Goal: Task Accomplishment & Management: Complete application form

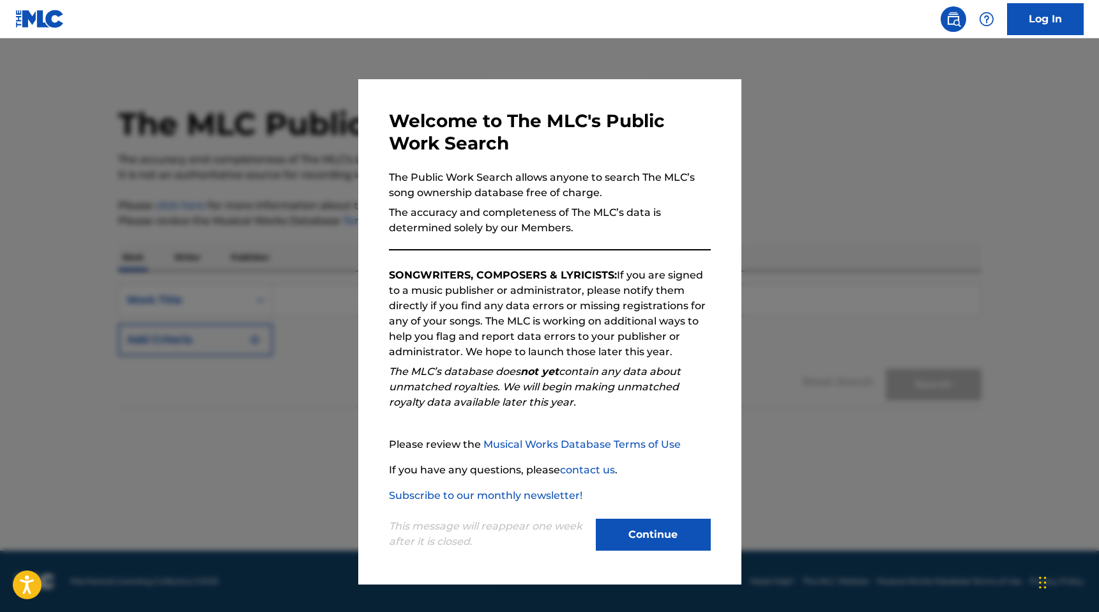
click at [632, 540] on button "Continue" at bounding box center [653, 535] width 115 height 32
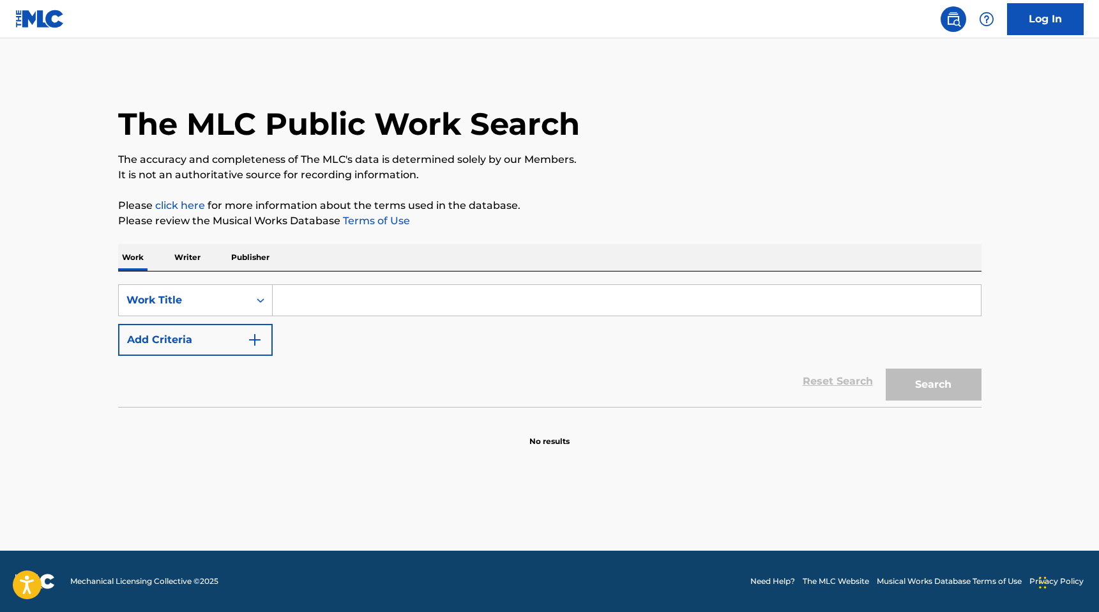
click at [342, 299] on input "Search Form" at bounding box center [627, 300] width 708 height 31
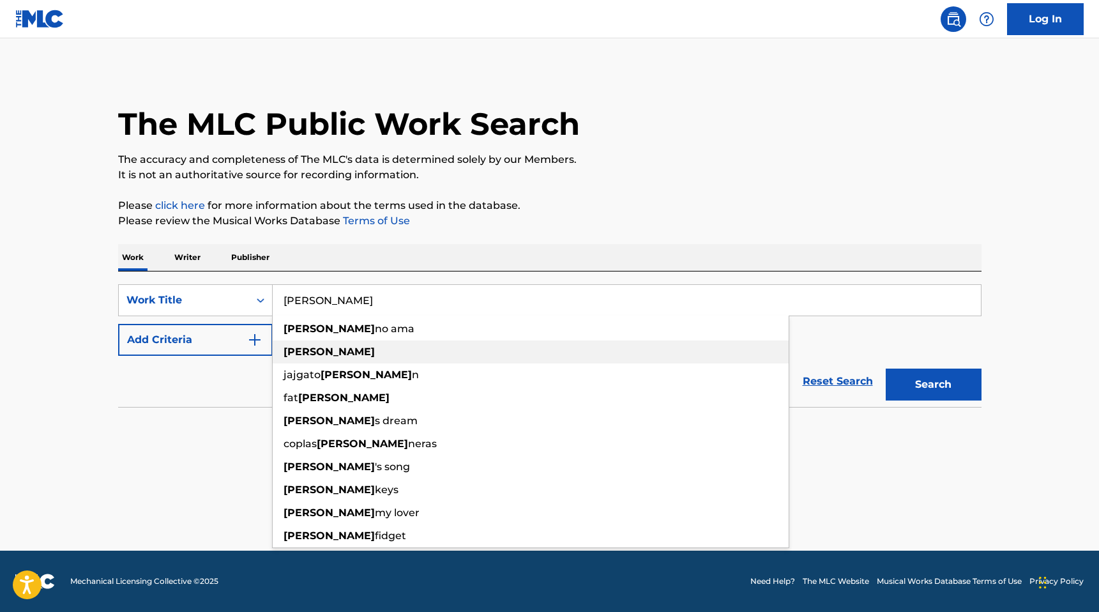
type input "[PERSON_NAME]"
click at [320, 354] on div "[PERSON_NAME]" at bounding box center [531, 351] width 516 height 23
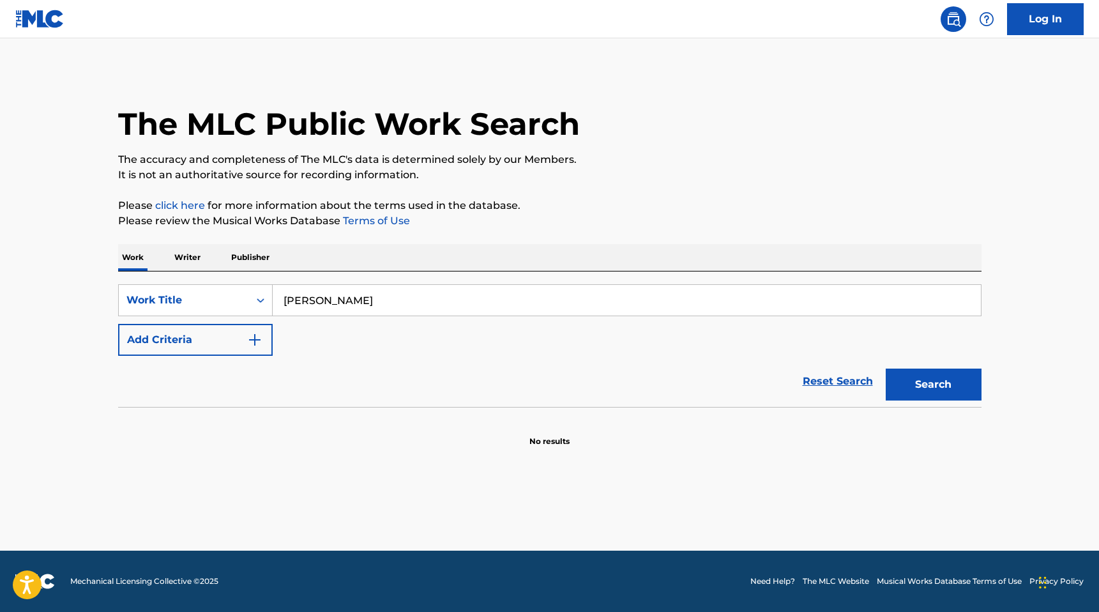
click at [254, 340] on img "Search Form" at bounding box center [254, 339] width 15 height 15
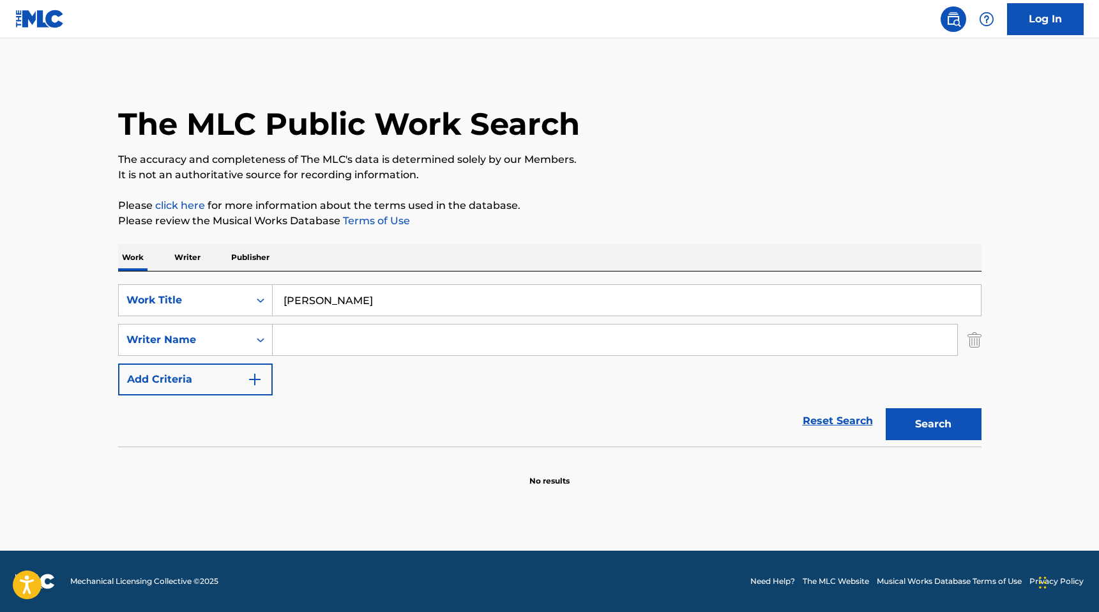
click at [296, 342] on input "Search Form" at bounding box center [615, 339] width 685 height 31
type input "lv mayhem"
click at [317, 368] on div "SearchWithCriteria74b0c3ec-9b8d-41f7-af93-66f09de28cab Work Title [PERSON_NAME]…" at bounding box center [550, 339] width 864 height 111
click at [253, 385] on img "Search Form" at bounding box center [254, 379] width 15 height 15
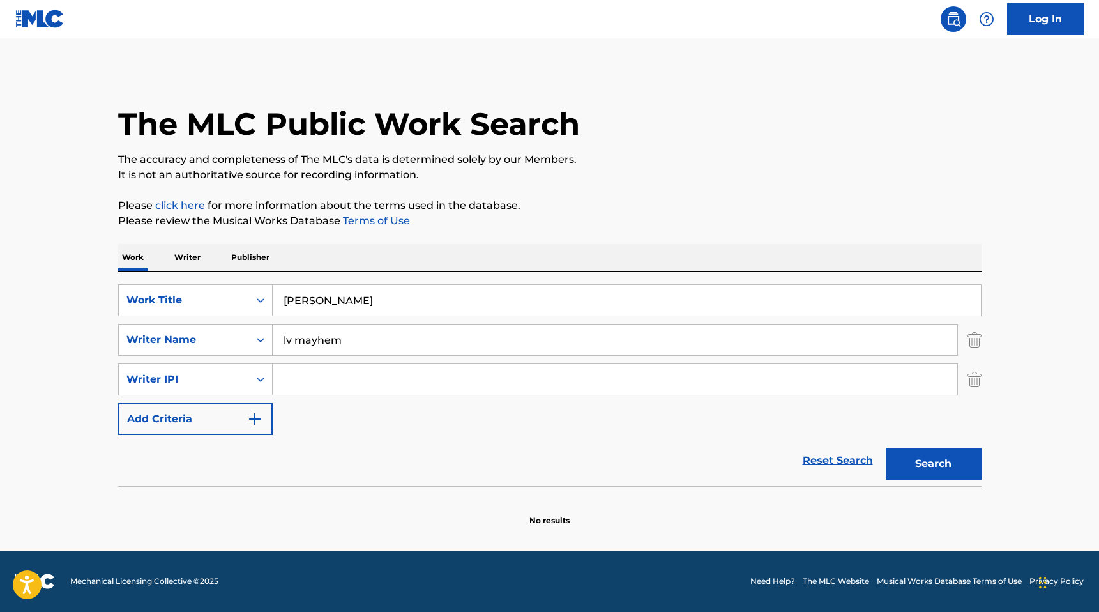
click at [253, 418] on img "Search Form" at bounding box center [254, 418] width 15 height 15
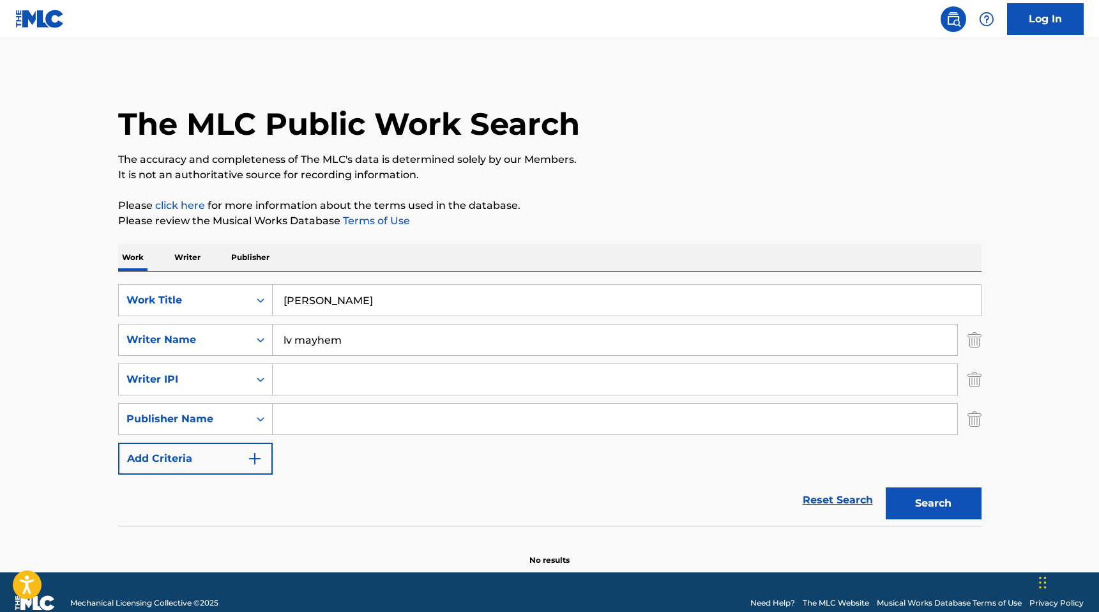
click at [290, 420] on input "Search Form" at bounding box center [615, 419] width 685 height 31
type input "[PERSON_NAME] universal music group"
click at [351, 340] on input "lv mayhem" at bounding box center [615, 339] width 685 height 31
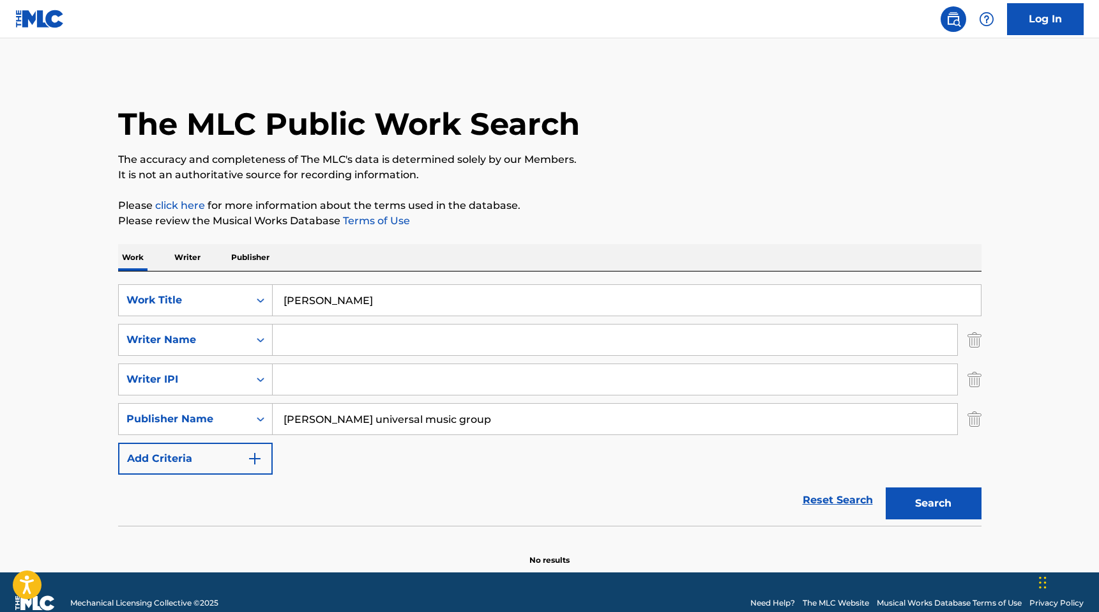
click at [538, 470] on div "SearchWithCriteria74b0c3ec-9b8d-41f7-af93-66f09de28cab Work Title [PERSON_NAME]…" at bounding box center [550, 379] width 864 height 190
click at [921, 503] on button "Search" at bounding box center [934, 503] width 96 height 32
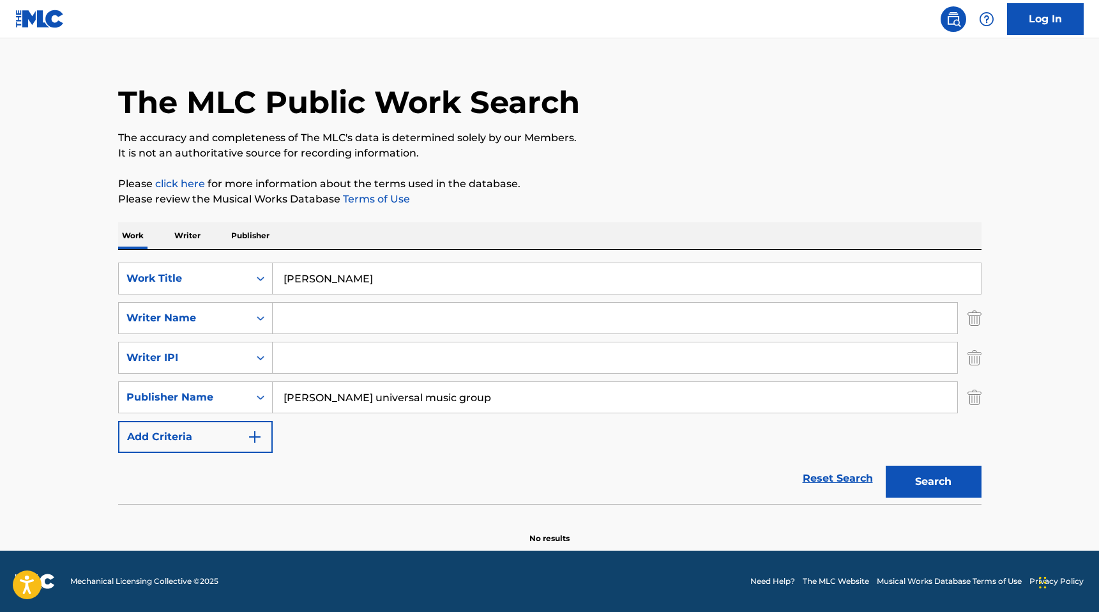
click at [306, 278] on input "[PERSON_NAME]" at bounding box center [627, 278] width 708 height 31
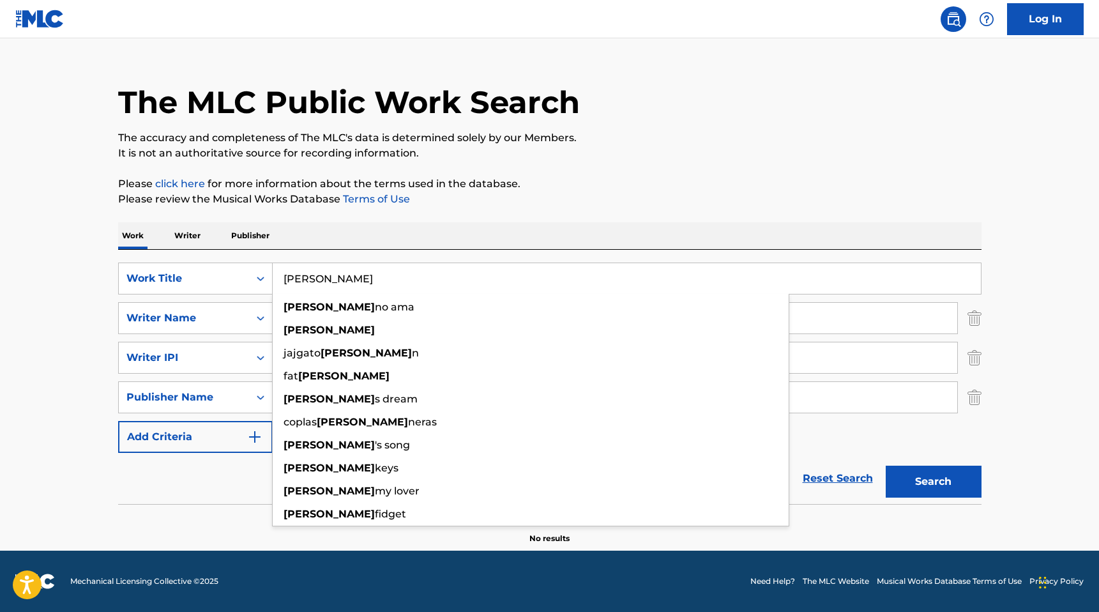
click at [306, 278] on input "[PERSON_NAME]" at bounding box center [627, 278] width 708 height 31
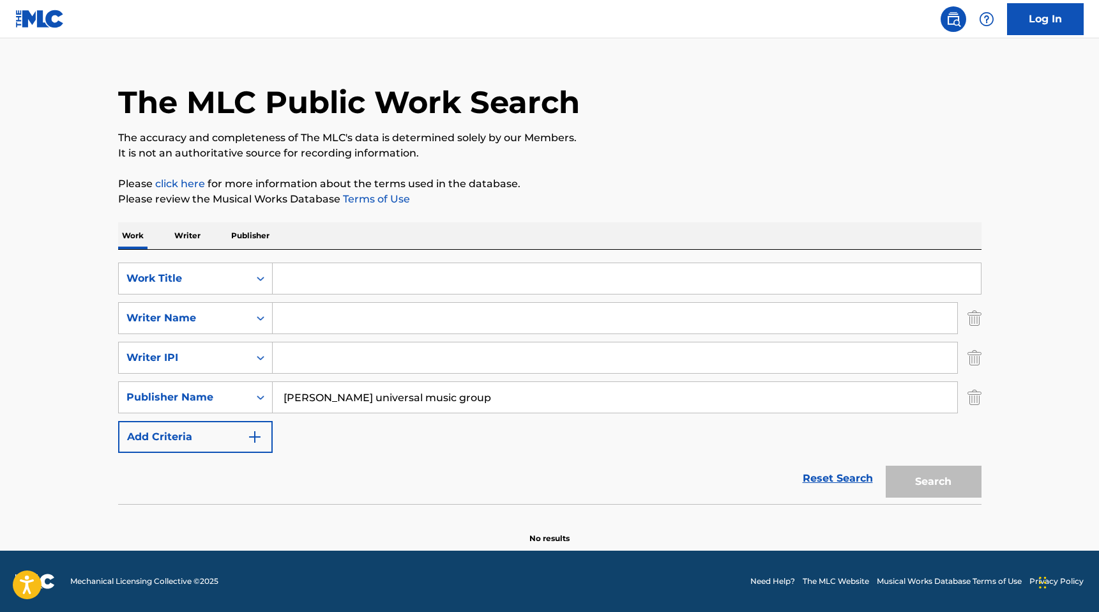
click at [469, 462] on div "Reset Search Search" at bounding box center [550, 478] width 864 height 51
click at [252, 243] on p "Publisher" at bounding box center [250, 235] width 46 height 27
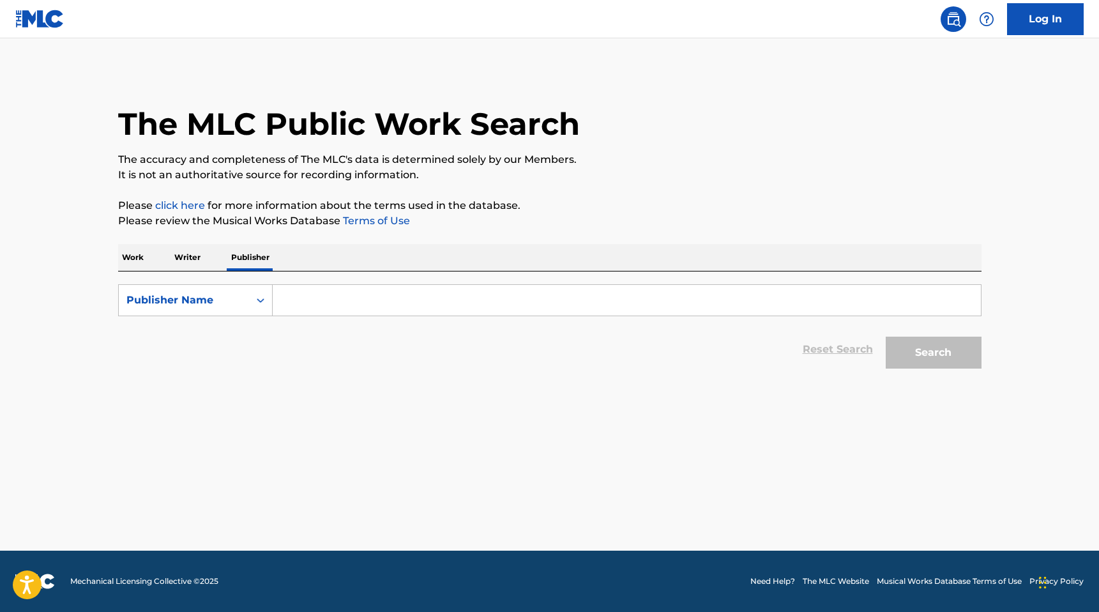
click at [328, 306] on input "Search Form" at bounding box center [627, 300] width 708 height 31
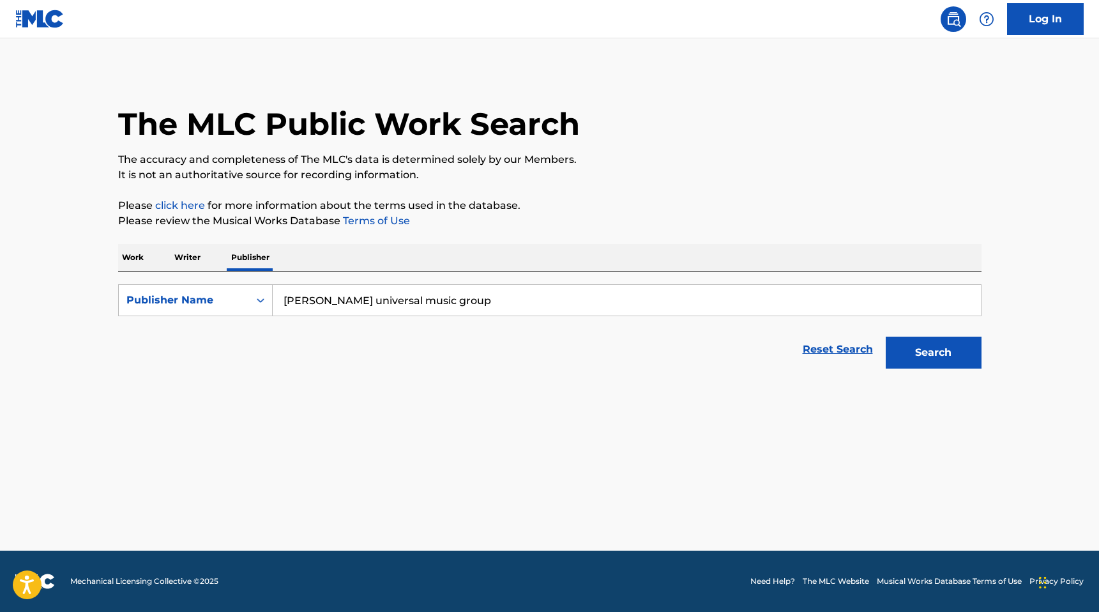
click at [941, 357] on button "Search" at bounding box center [934, 353] width 96 height 32
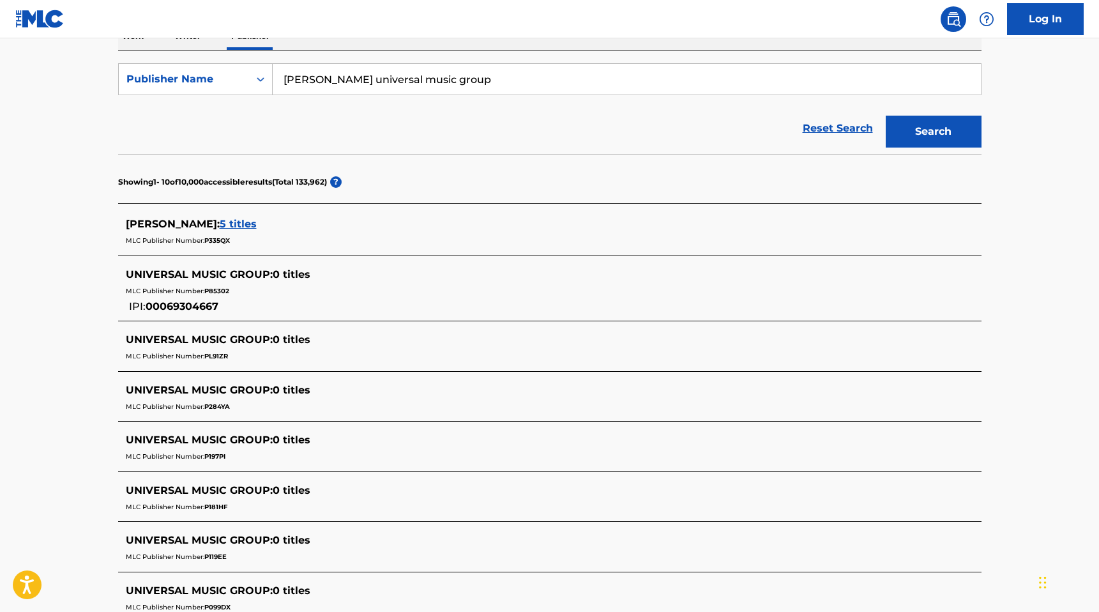
scroll to position [215, 0]
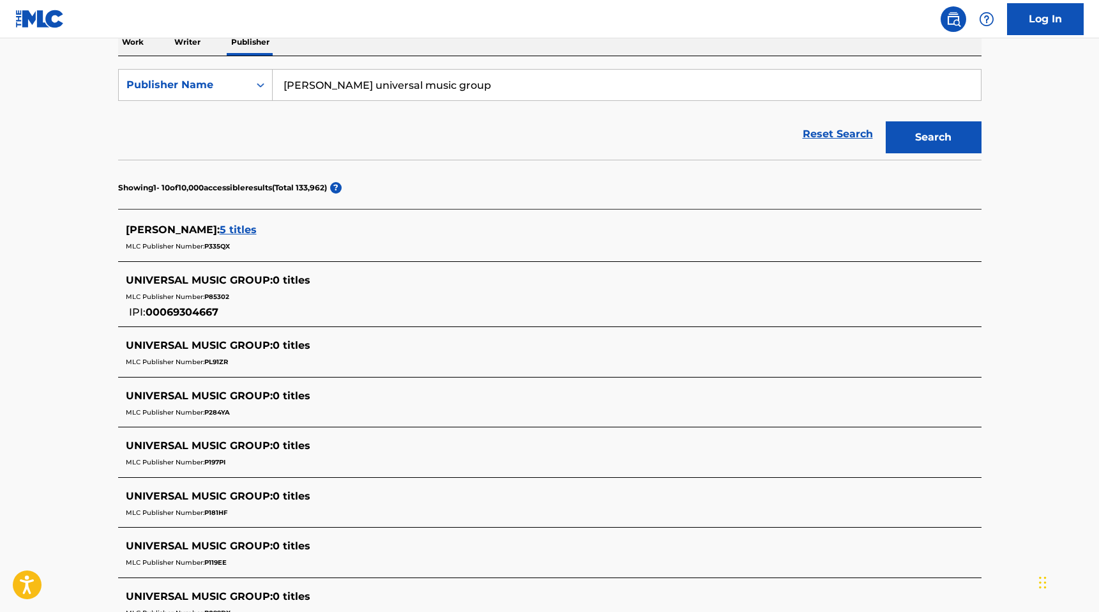
click at [257, 230] on span "5 titles" at bounding box center [238, 230] width 37 height 12
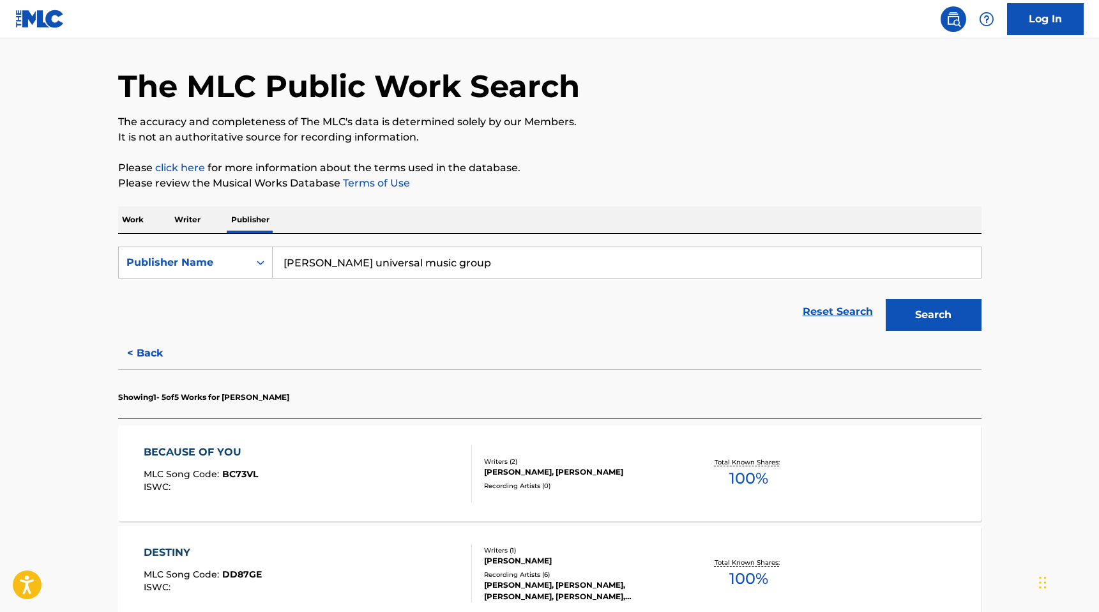
scroll to position [31, 0]
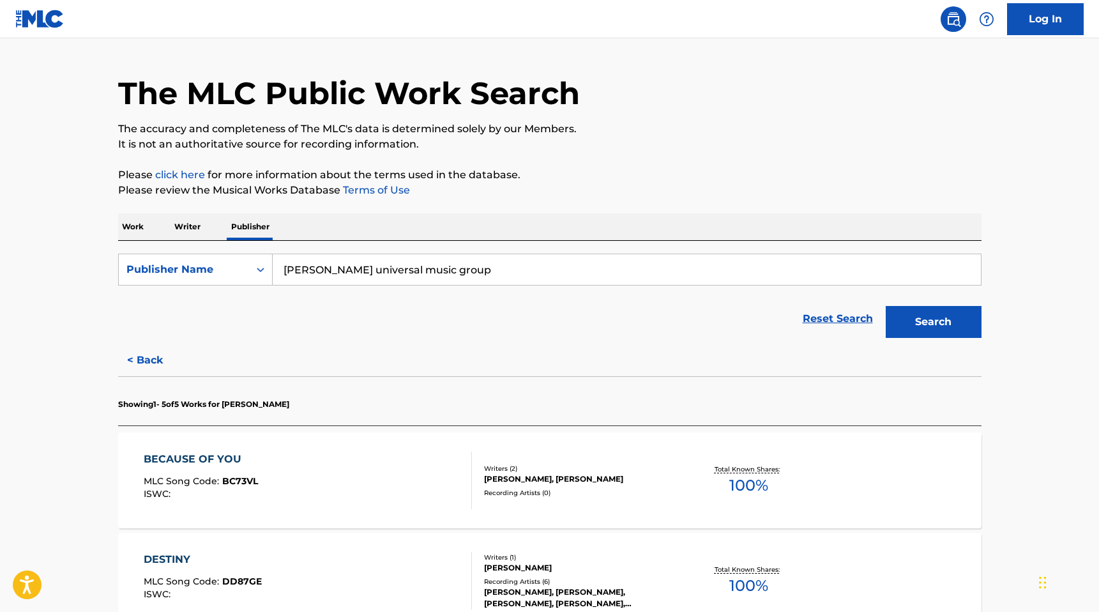
click at [149, 362] on button "< Back" at bounding box center [156, 360] width 77 height 32
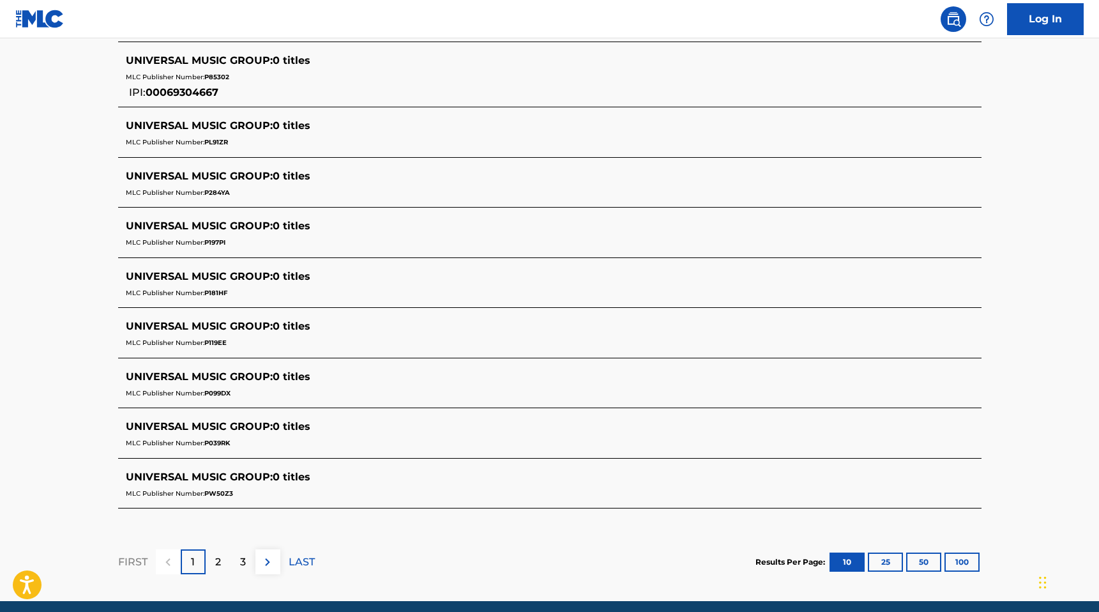
scroll to position [485, 0]
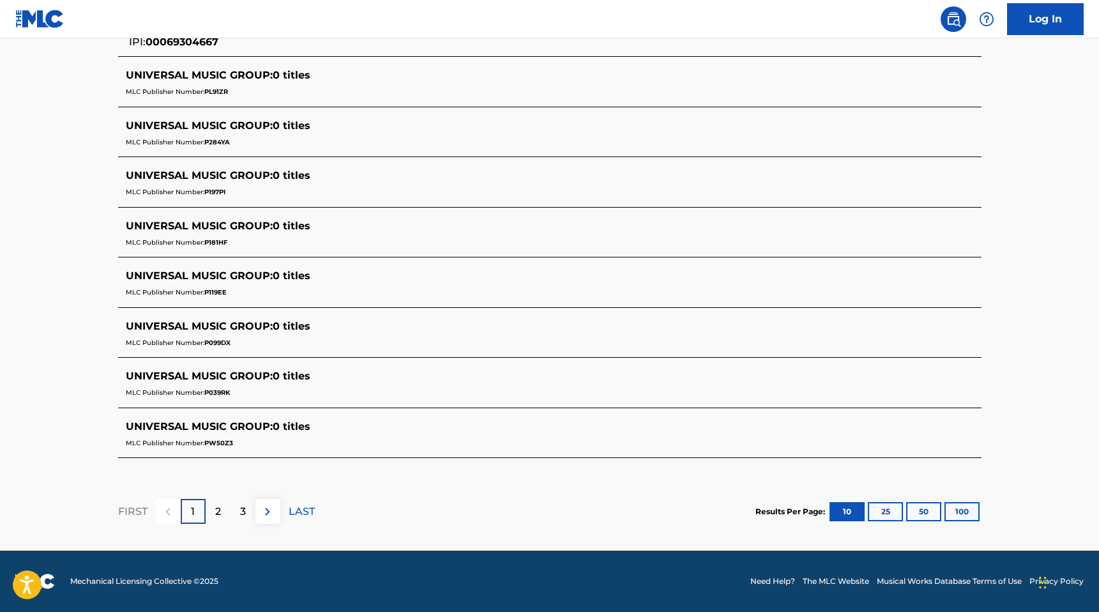
click at [264, 515] on img at bounding box center [267, 511] width 15 height 15
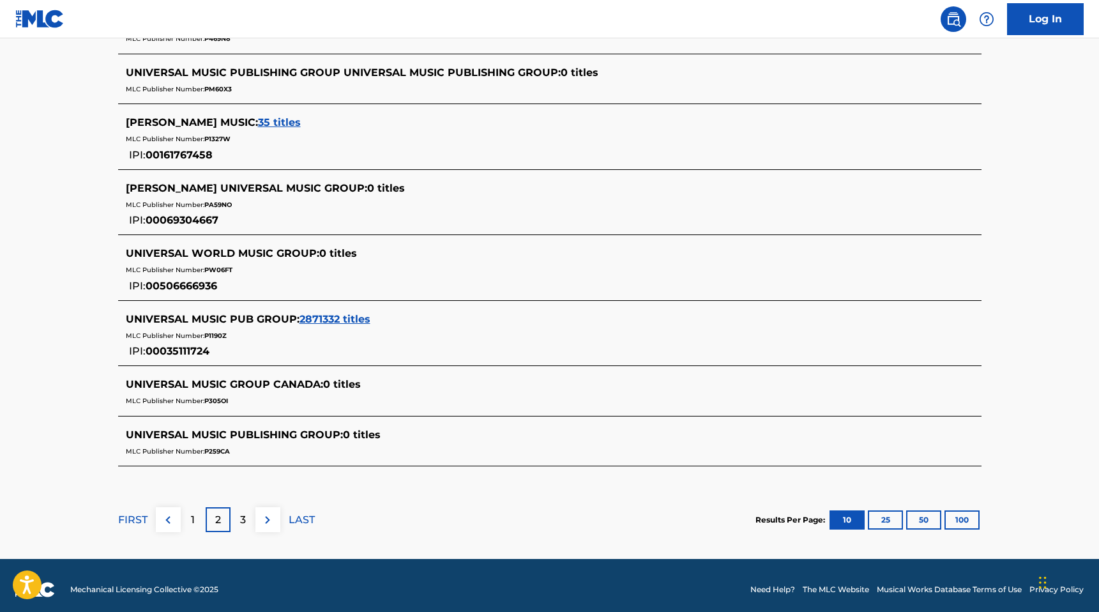
scroll to position [540, 0]
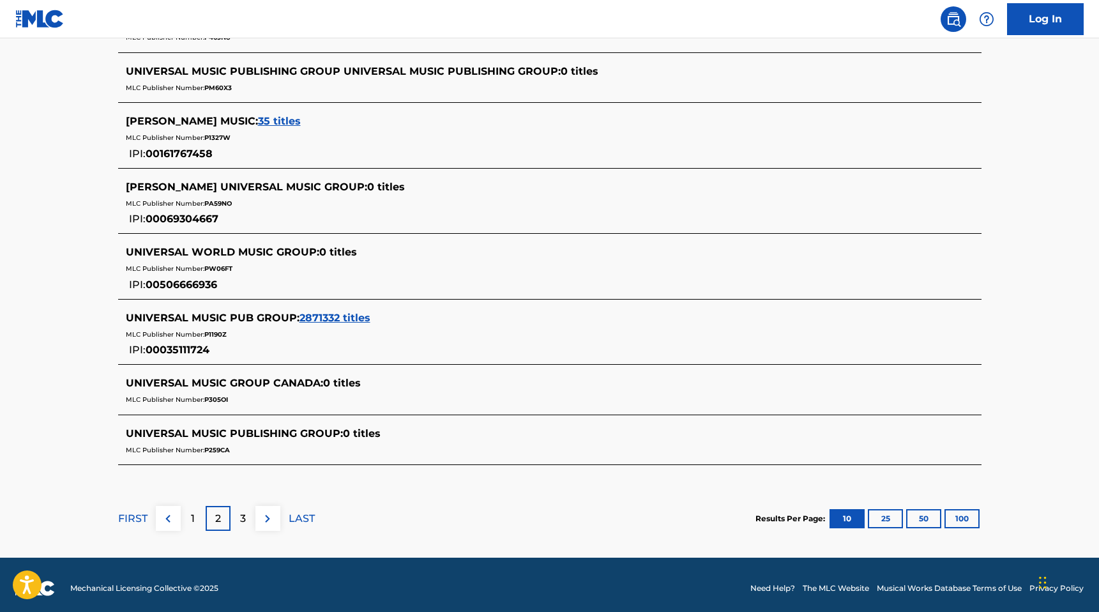
click at [244, 519] on p "3" at bounding box center [243, 518] width 6 height 15
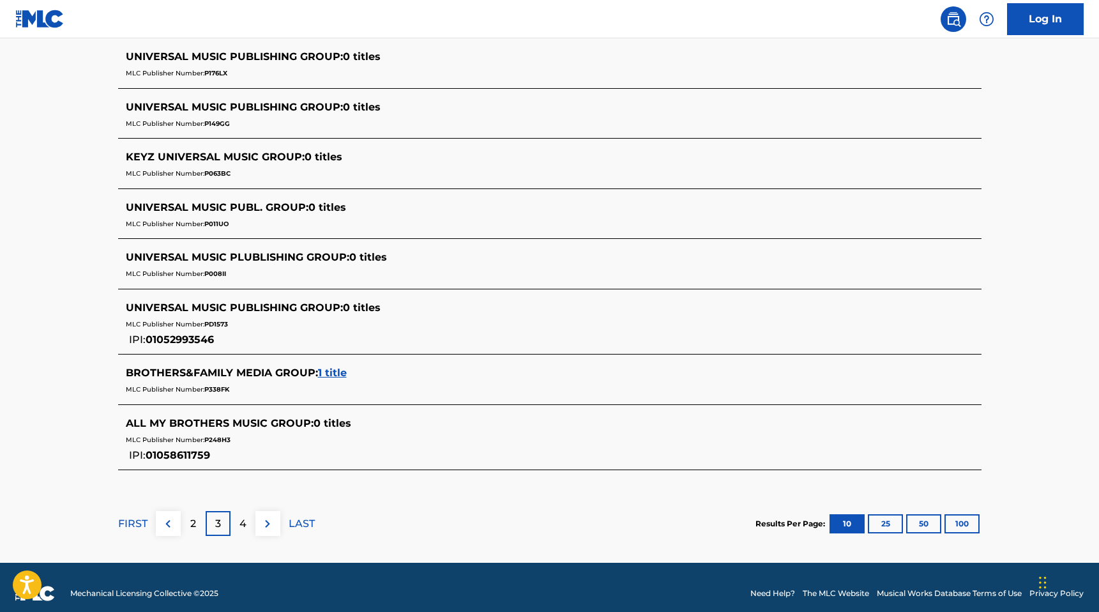
scroll to position [490, 0]
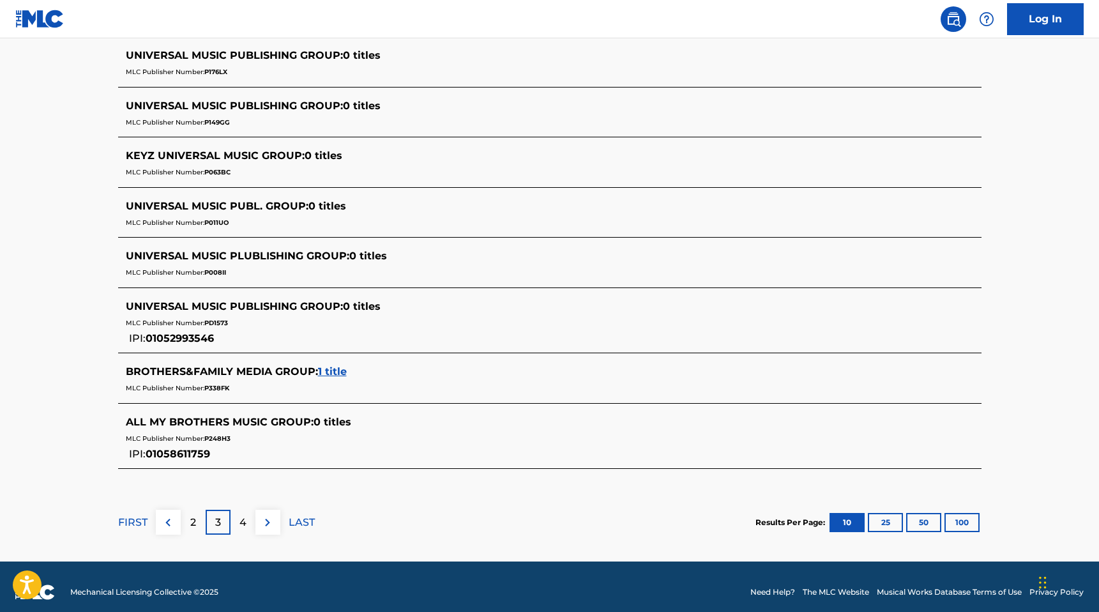
click at [270, 521] on img at bounding box center [267, 522] width 15 height 15
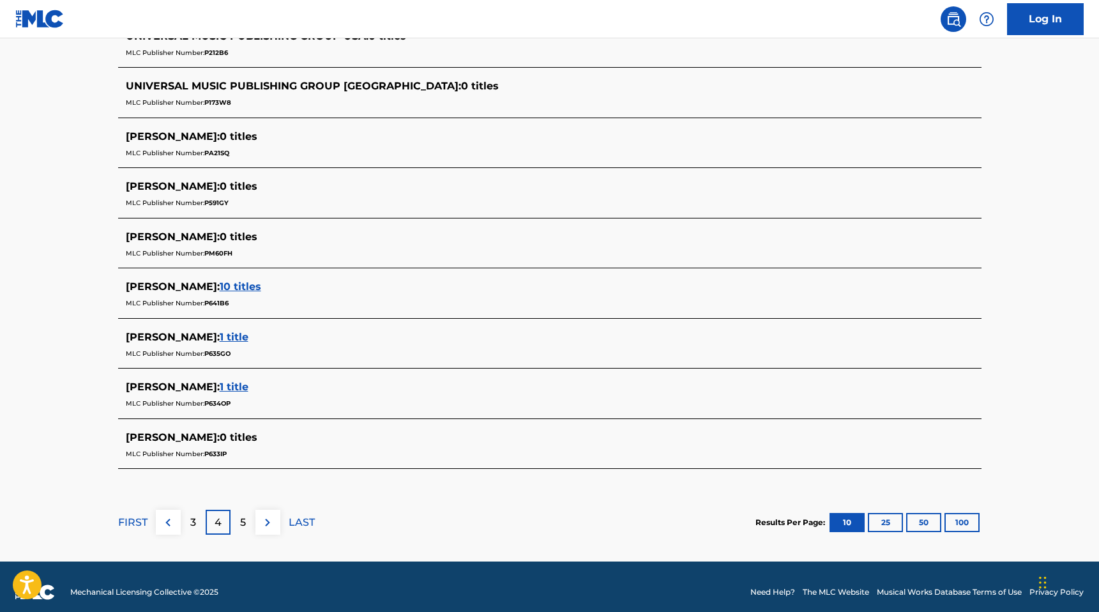
scroll to position [461, 0]
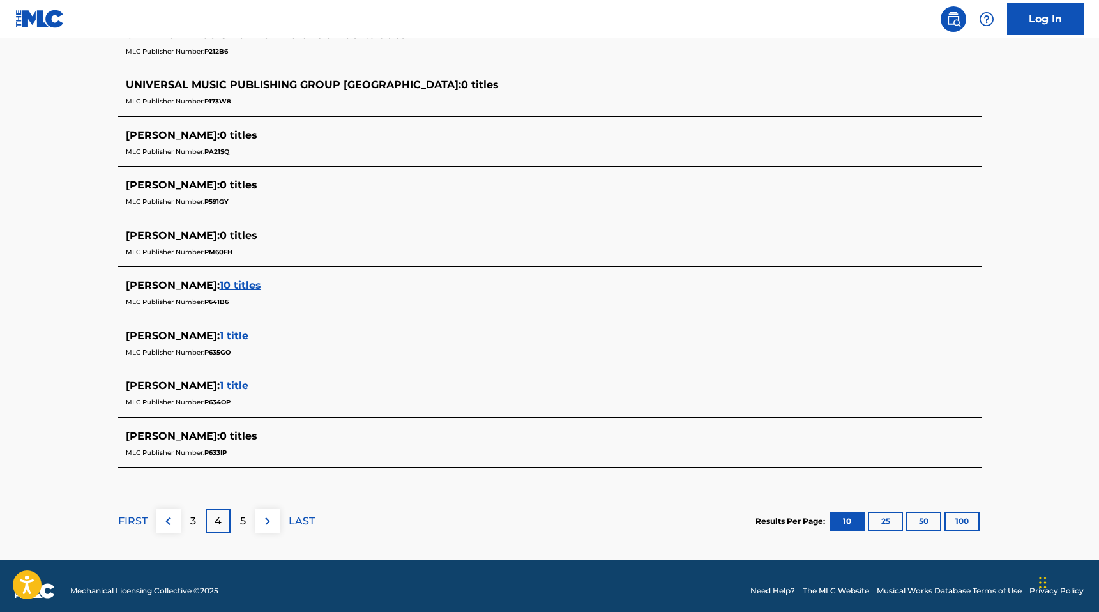
click at [268, 520] on img at bounding box center [267, 521] width 15 height 15
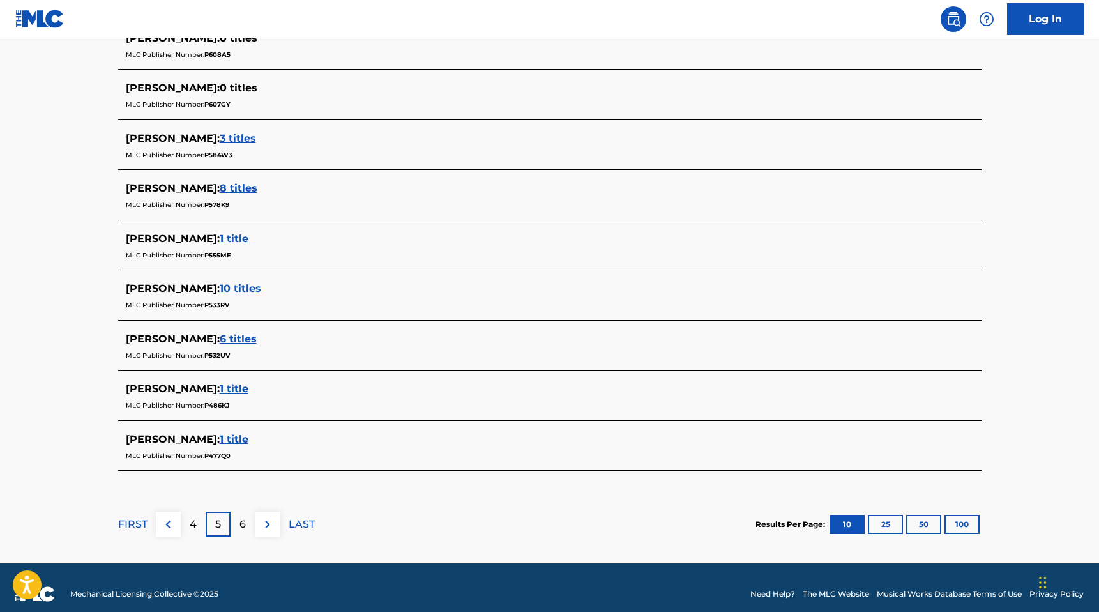
scroll to position [470, 0]
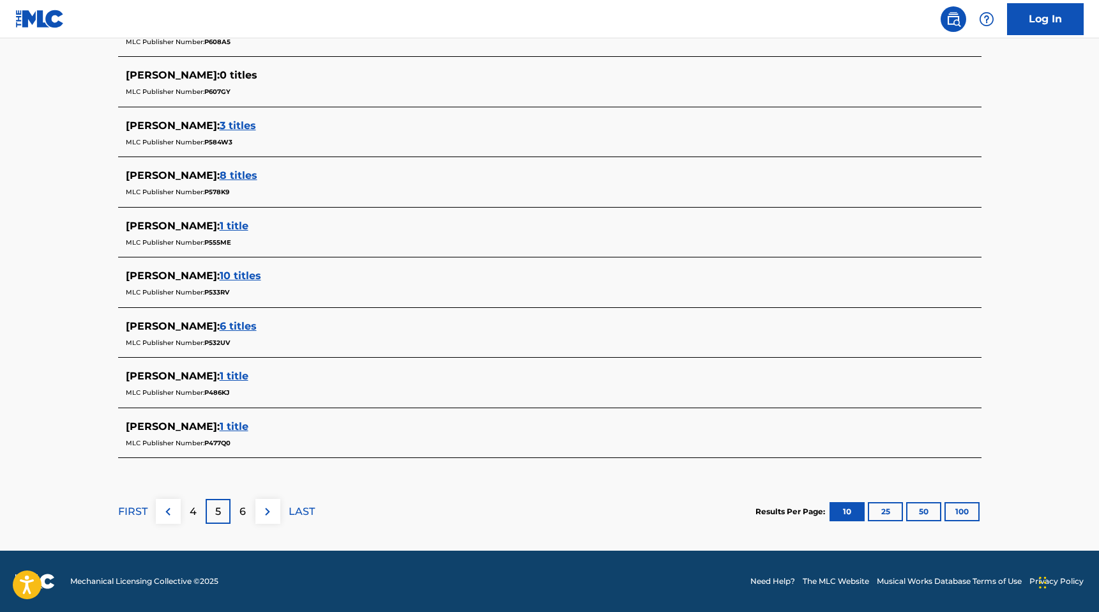
click at [269, 514] on img at bounding box center [267, 511] width 15 height 15
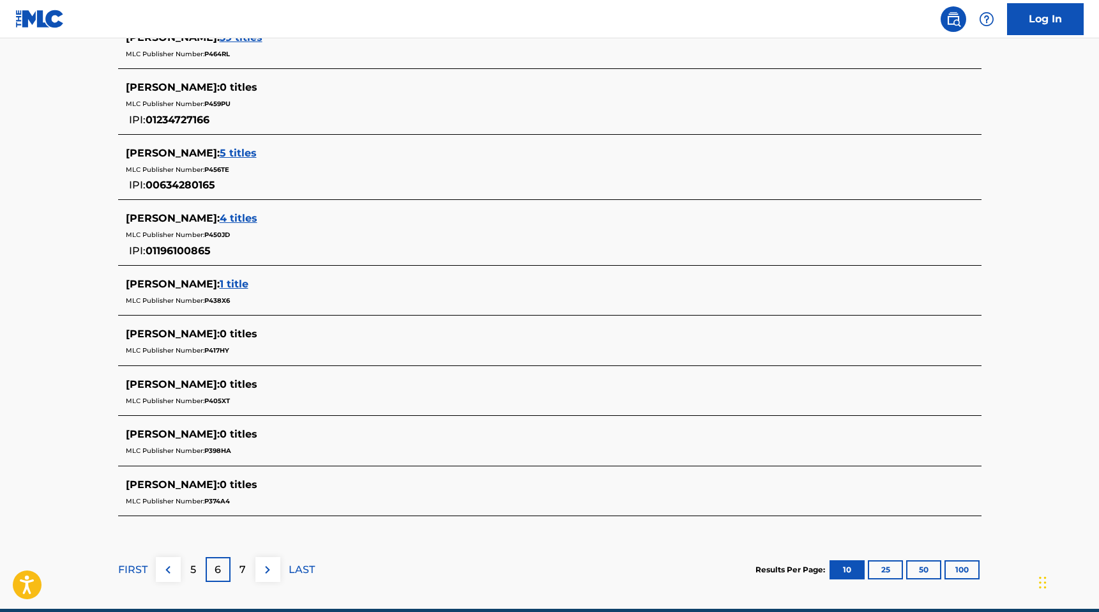
scroll to position [479, 0]
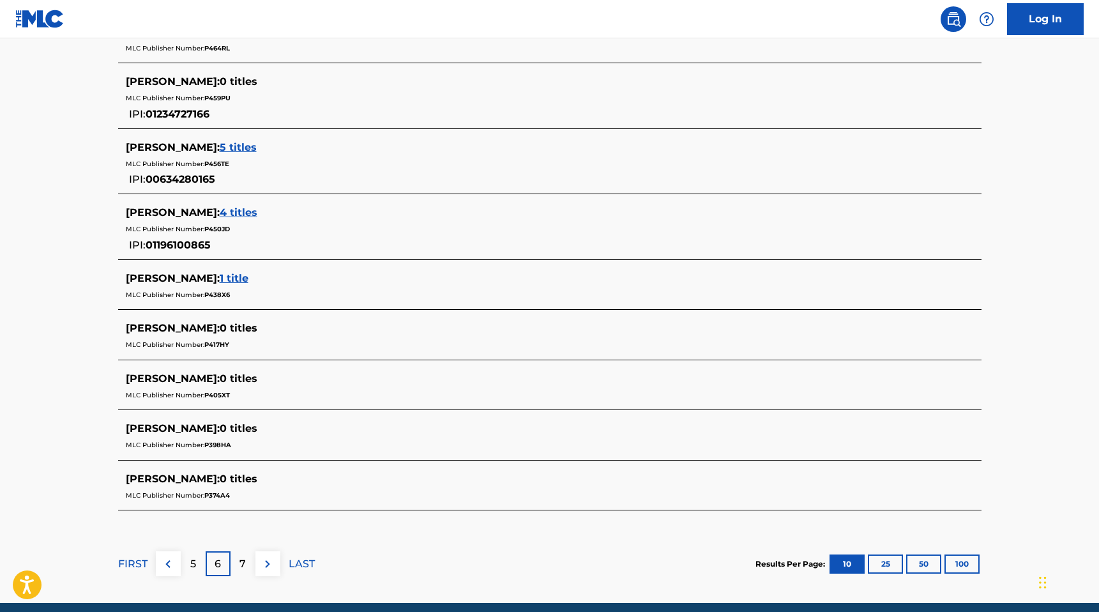
click at [272, 564] on img at bounding box center [267, 563] width 15 height 15
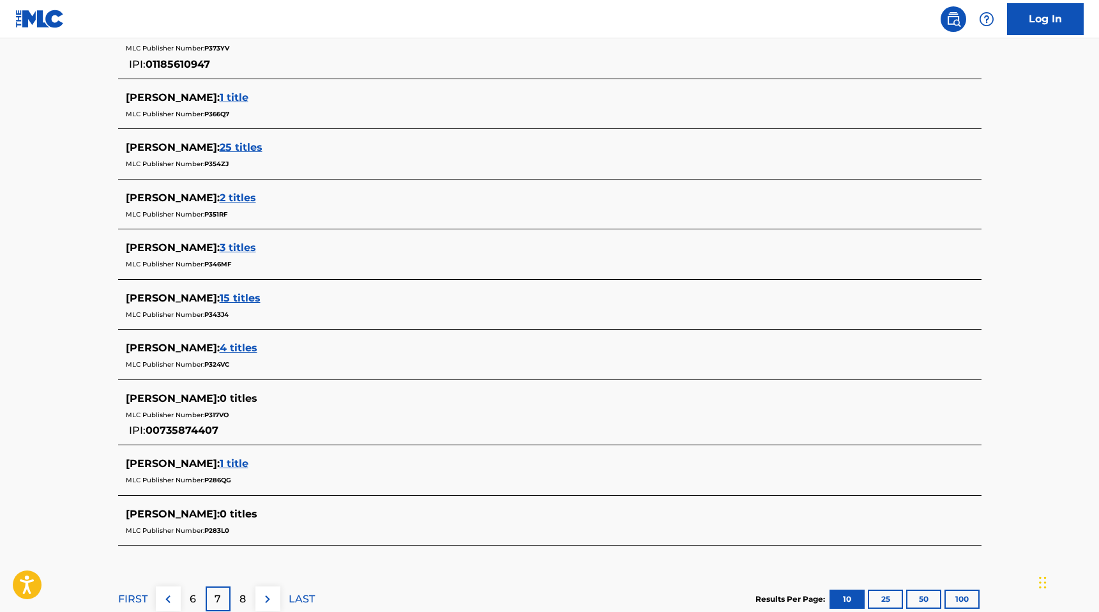
scroll to position [501, 0]
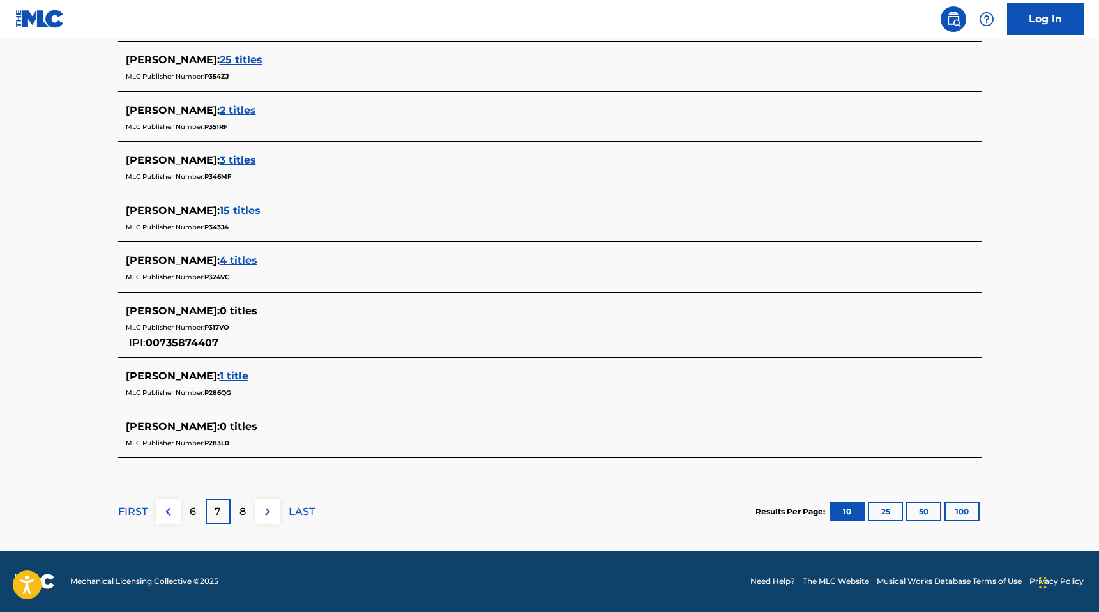
click at [268, 508] on img at bounding box center [267, 511] width 15 height 15
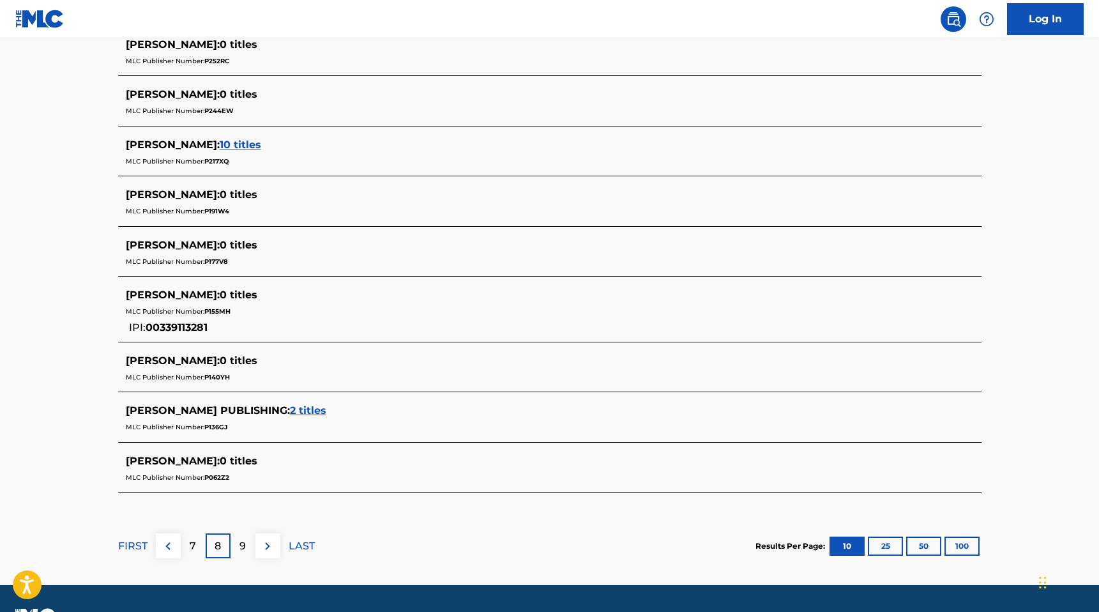
scroll to position [485, 0]
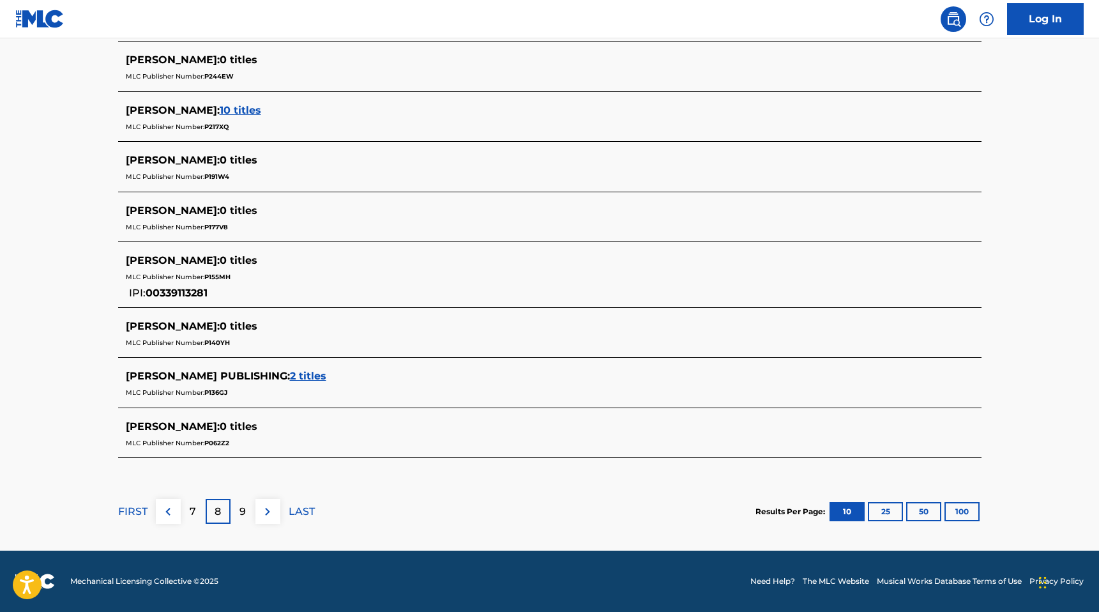
click at [963, 507] on button "100" at bounding box center [962, 511] width 35 height 19
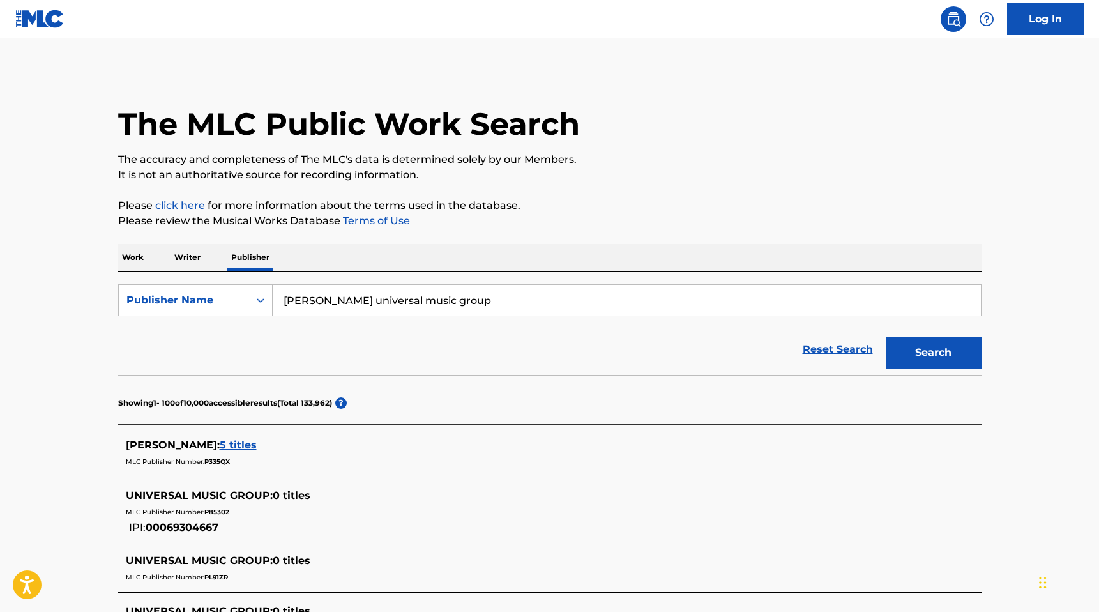
drag, startPoint x: 372, startPoint y: 303, endPoint x: 503, endPoint y: 304, distance: 130.9
click at [503, 305] on input "[PERSON_NAME] universal music group" at bounding box center [627, 300] width 708 height 31
type input "[PERSON_NAME]"
click at [914, 358] on button "Search" at bounding box center [934, 353] width 96 height 32
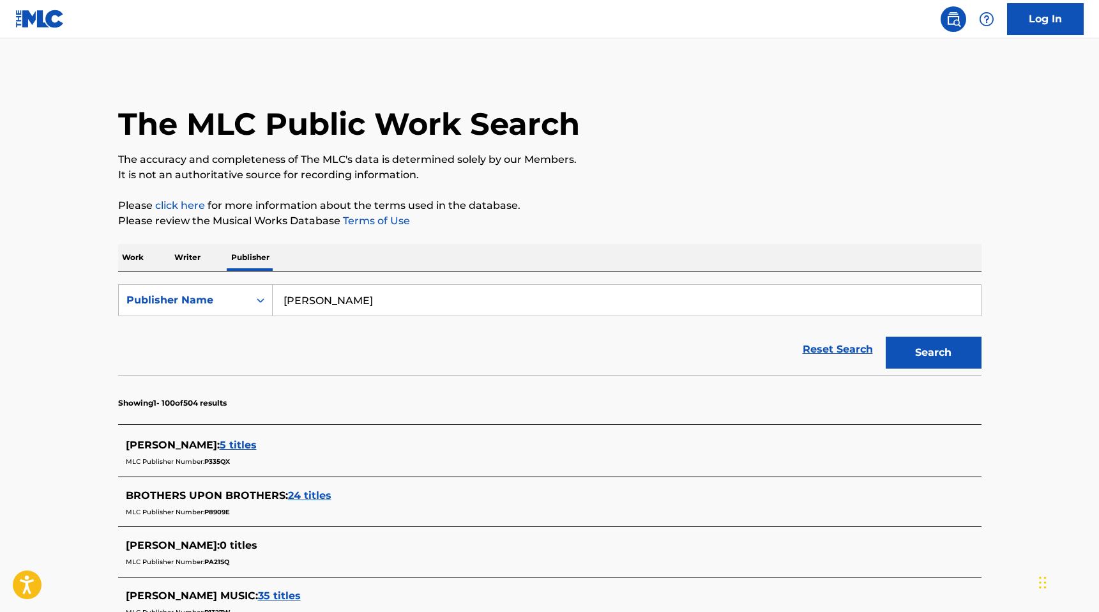
click at [33, 12] on img at bounding box center [39, 19] width 49 height 19
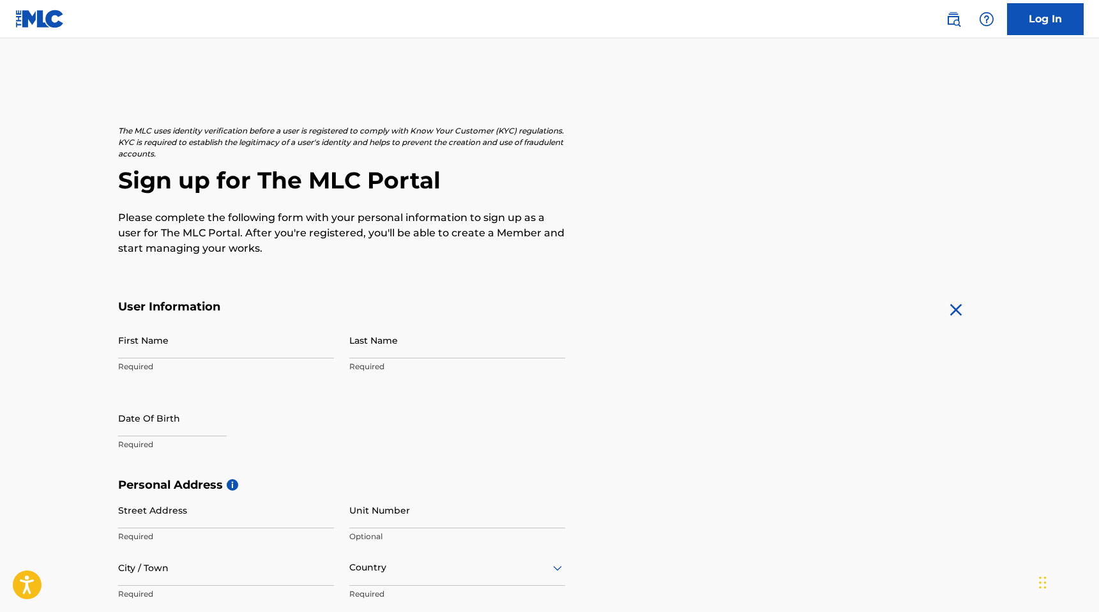
click at [188, 350] on input "First Name" at bounding box center [226, 340] width 216 height 36
type input "Antwaun"
type input "[PERSON_NAME]"
select select "7"
select select "2025"
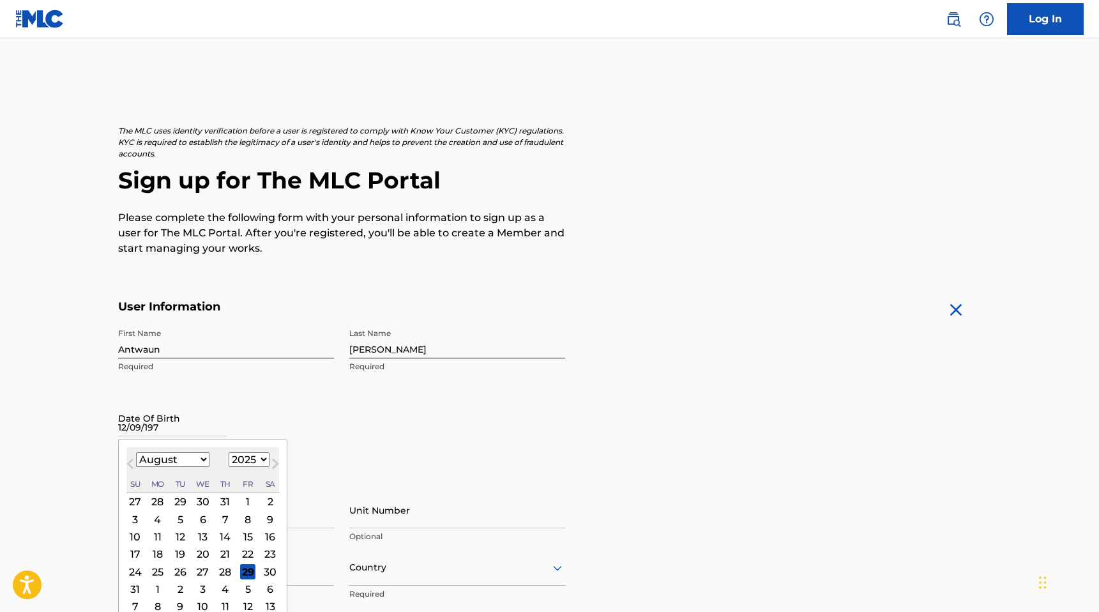
type input "12/09/1976"
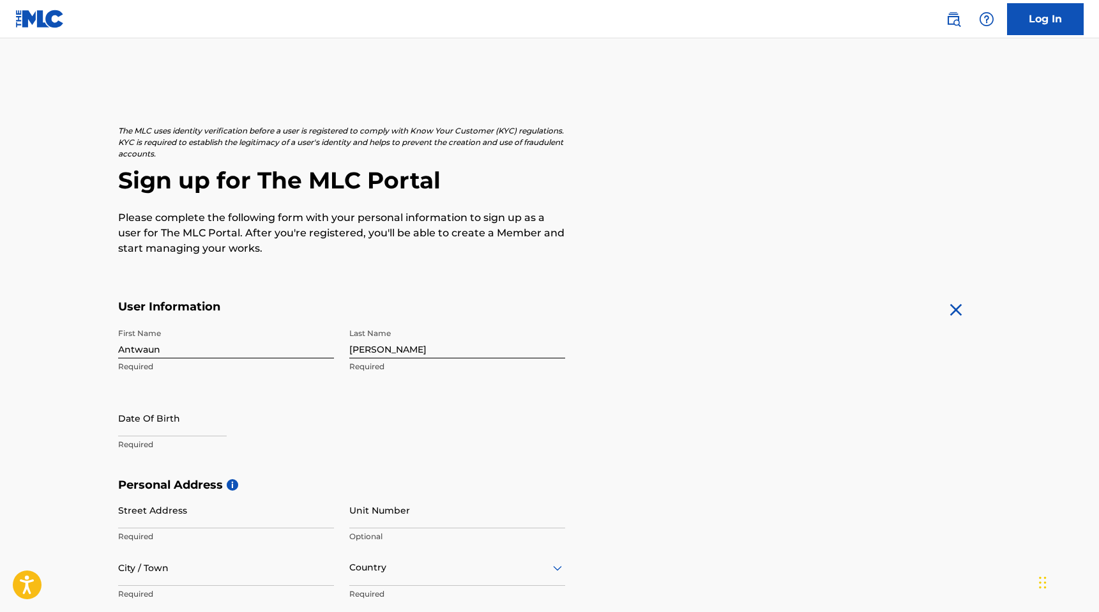
click at [361, 411] on div "First Name Antwaun Required Last Name Murray Required Date Of Birth Required" at bounding box center [341, 400] width 447 height 156
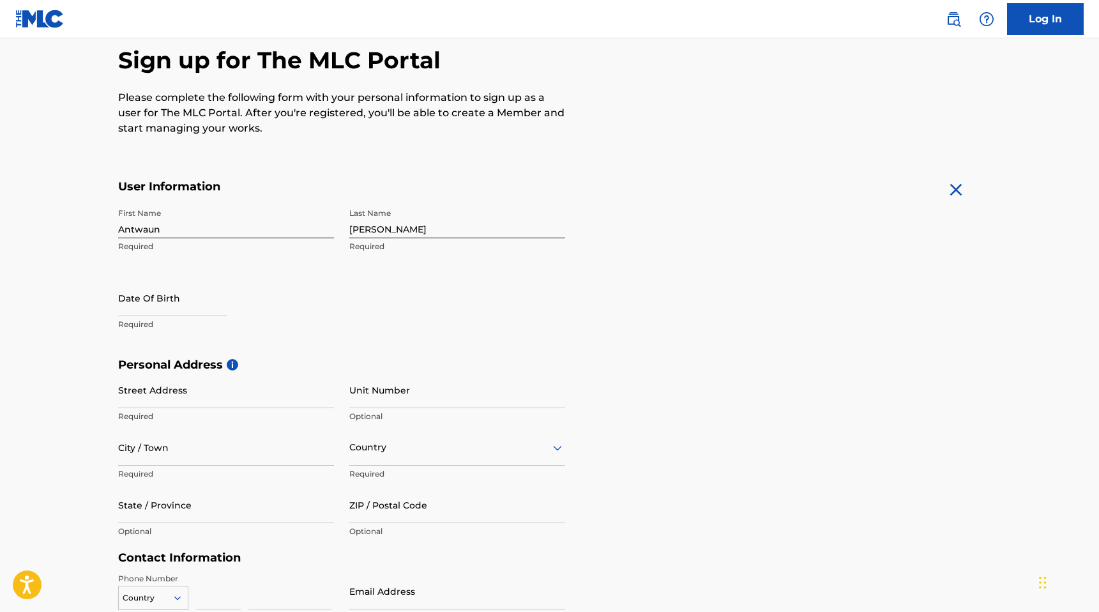
scroll to position [127, 0]
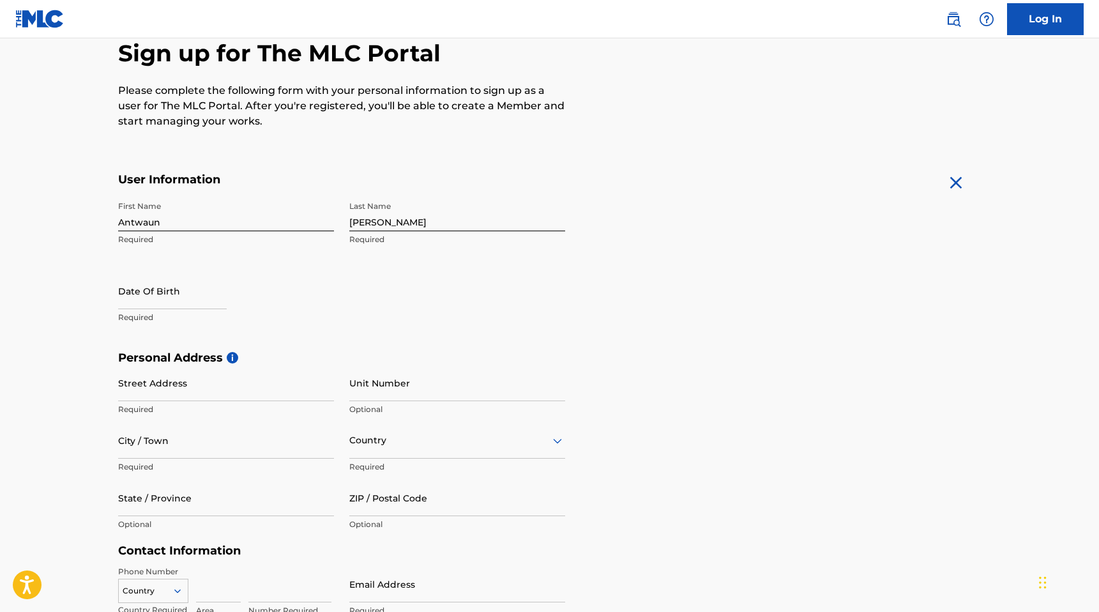
select select "7"
select select "2025"
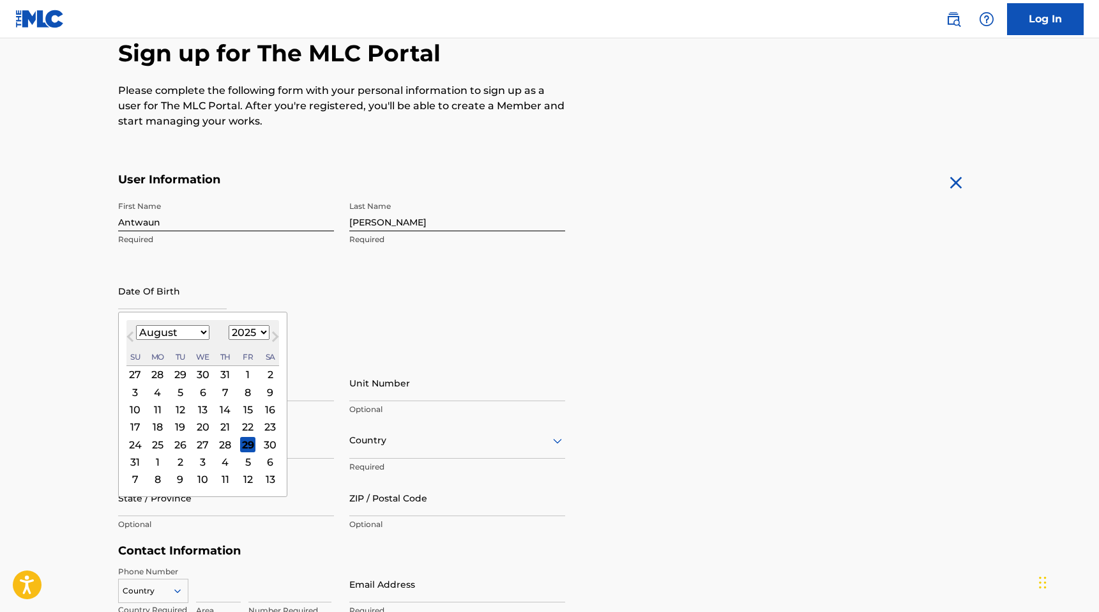
click at [194, 303] on input "text" at bounding box center [172, 291] width 109 height 36
click at [213, 301] on input "12/09/1976" at bounding box center [172, 291] width 109 height 36
type input "12/09/1976"
click at [243, 332] on select "1899 1900 1901 1902 1903 1904 1905 1906 1907 1908 1909 1910 1911 1912 1913 1914…" at bounding box center [249, 332] width 41 height 15
select select "1976"
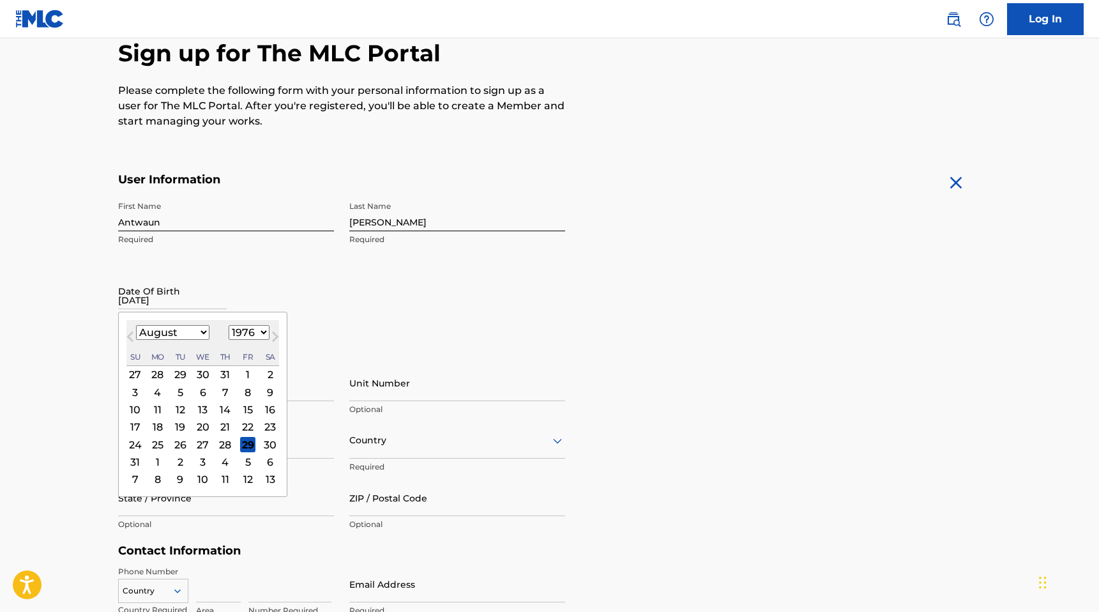
click at [229, 325] on select "1899 1900 1901 1902 1903 1904 1905 1906 1907 1908 1909 1910 1911 1912 1913 1914…" at bounding box center [249, 332] width 41 height 15
click at [197, 336] on select "January February March April May June July August September October November De…" at bounding box center [172, 332] width 73 height 15
select select "11"
click at [136, 325] on select "January February March April May June July August September October November De…" at bounding box center [172, 332] width 73 height 15
click at [219, 394] on div "9" at bounding box center [224, 392] width 15 height 15
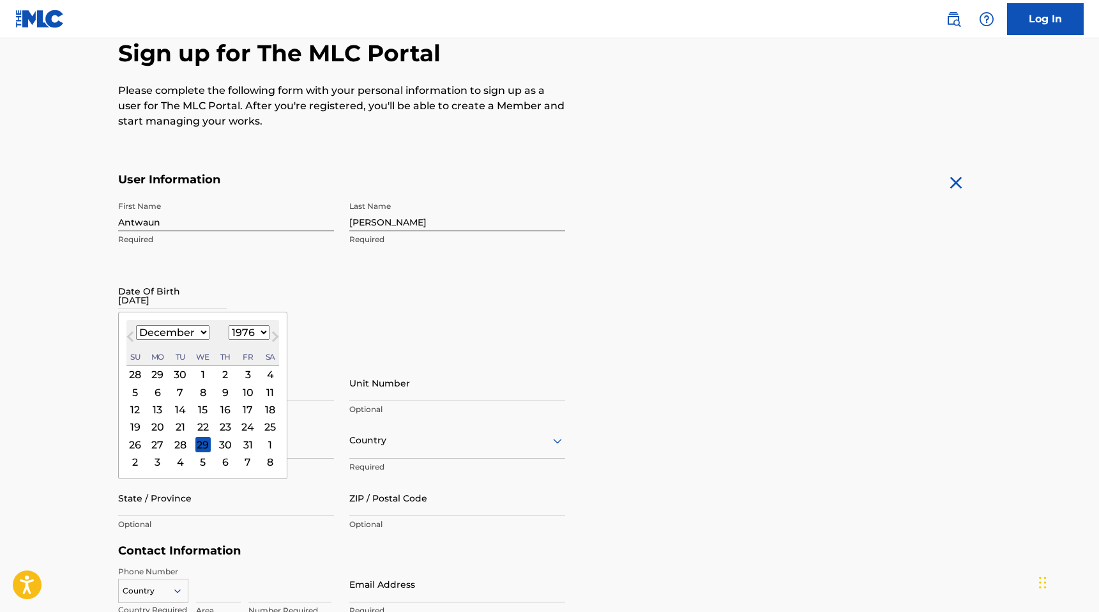
type input "December 9 1976"
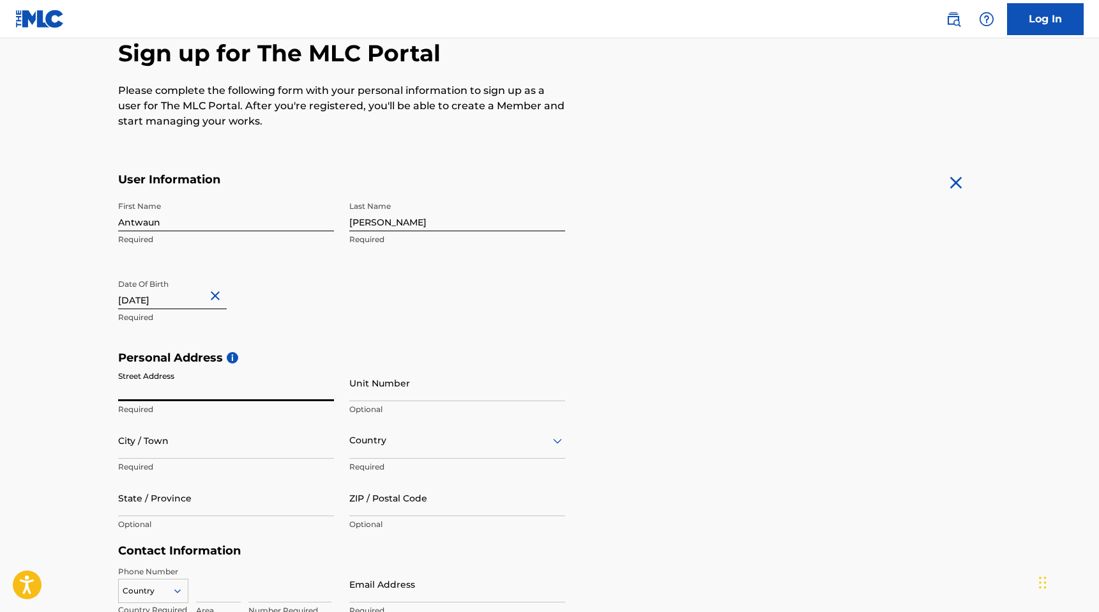
click at [241, 395] on input "Street Address" at bounding box center [226, 383] width 216 height 36
type input "[STREET_ADDRESS]"
type input "Simpsonville"
click at [399, 449] on div "option , selected. Select is focused ,type to refine list, press Down to open t…" at bounding box center [457, 440] width 216 height 36
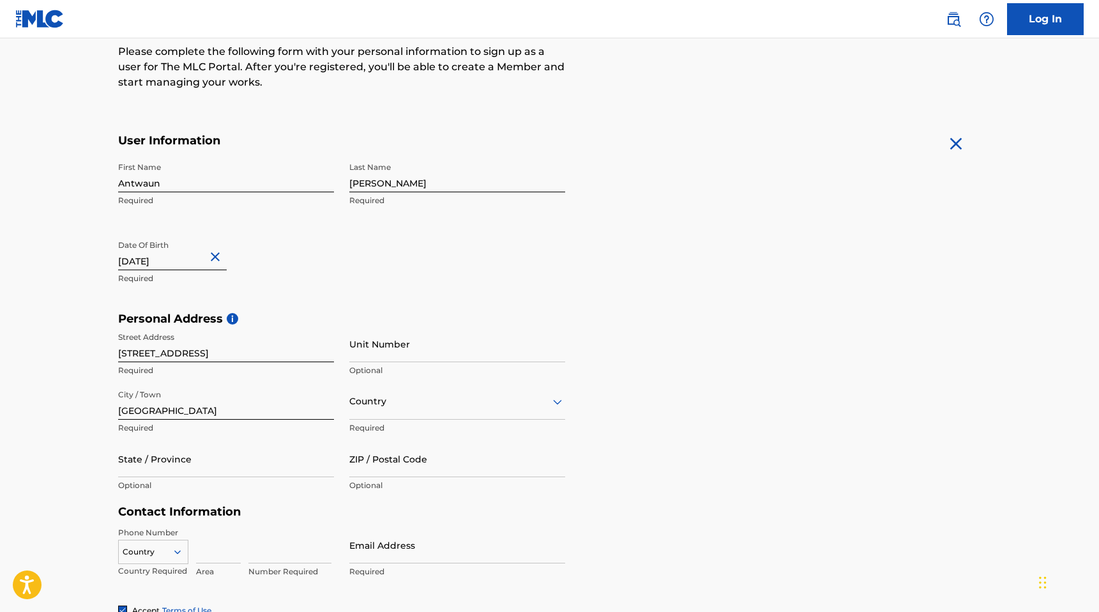
click at [340, 450] on div "Street Address 35 N Orchard Farms Ave Required Unit Number Optional City / Town…" at bounding box center [341, 412] width 447 height 172
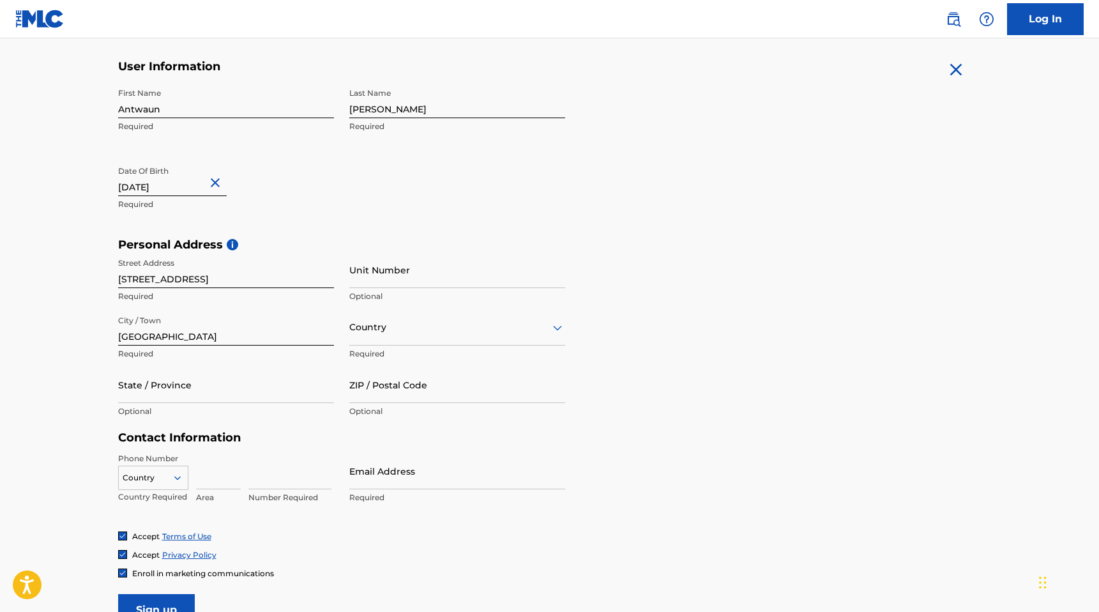
scroll to position [266, 0]
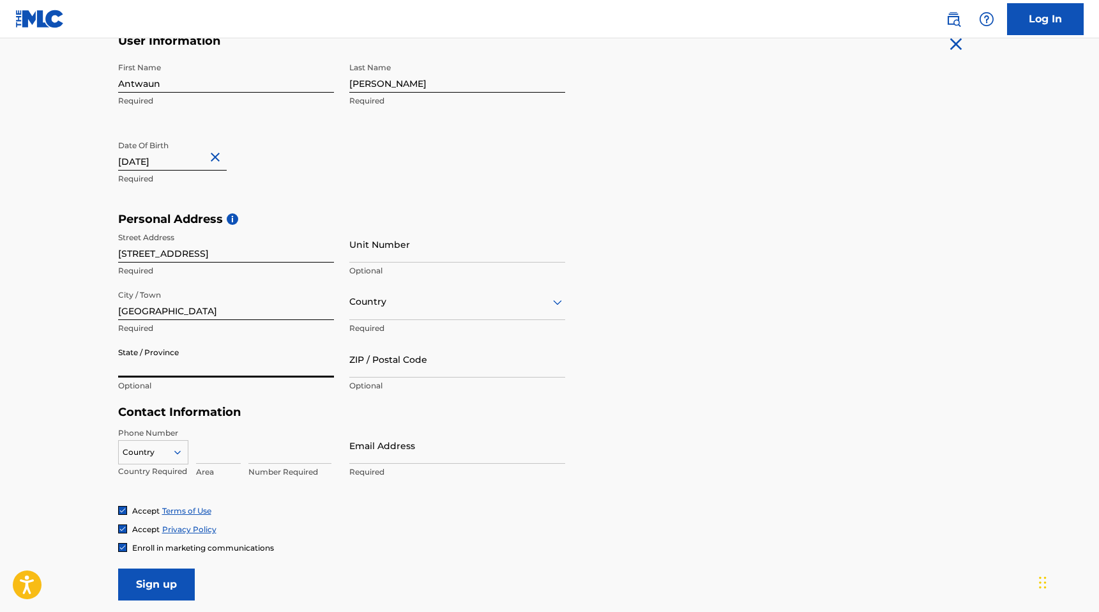
click at [217, 368] on input "State / Province" at bounding box center [226, 359] width 216 height 36
type input "South Carolina"
click at [417, 374] on input "ZIP / Postal Code" at bounding box center [457, 359] width 216 height 36
type input "29681"
click at [344, 418] on h5 "Contact Information" at bounding box center [341, 412] width 447 height 15
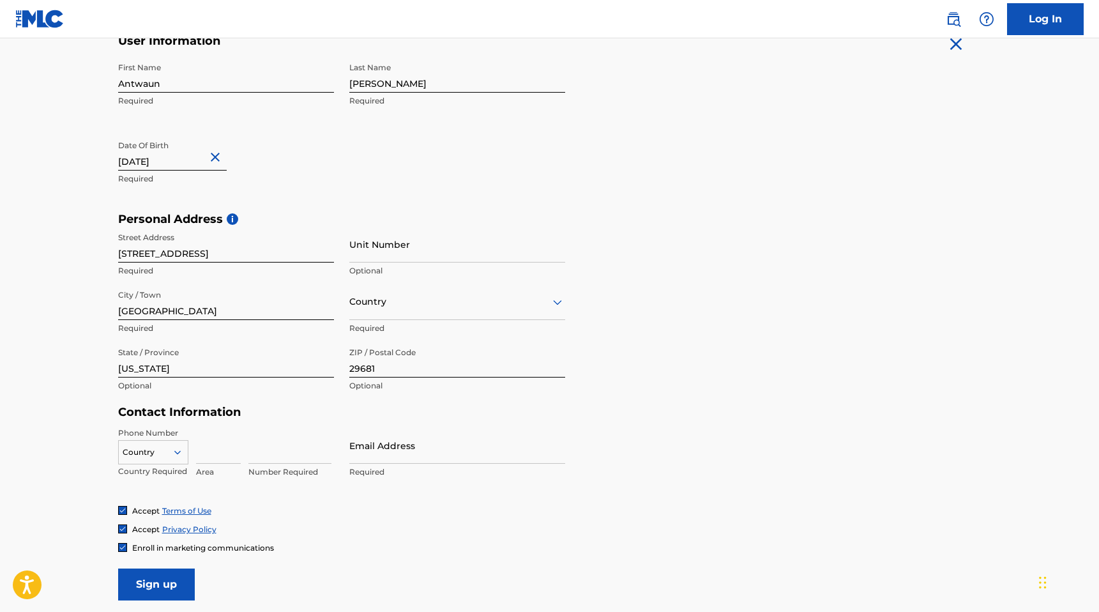
click at [396, 310] on div "Country" at bounding box center [457, 302] width 216 height 36
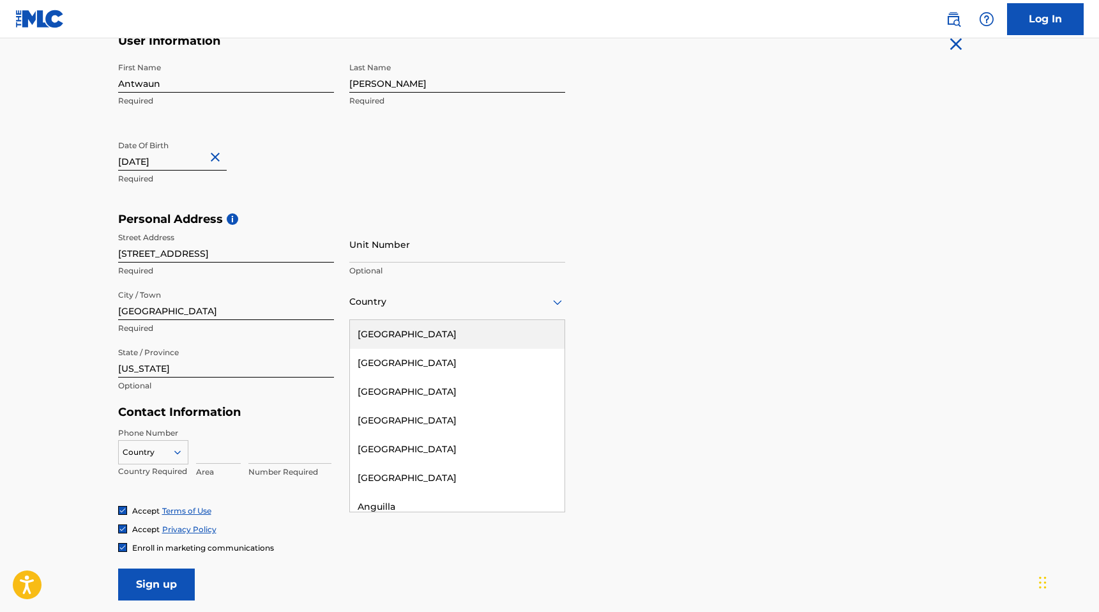
click at [406, 337] on div "United States" at bounding box center [457, 334] width 215 height 29
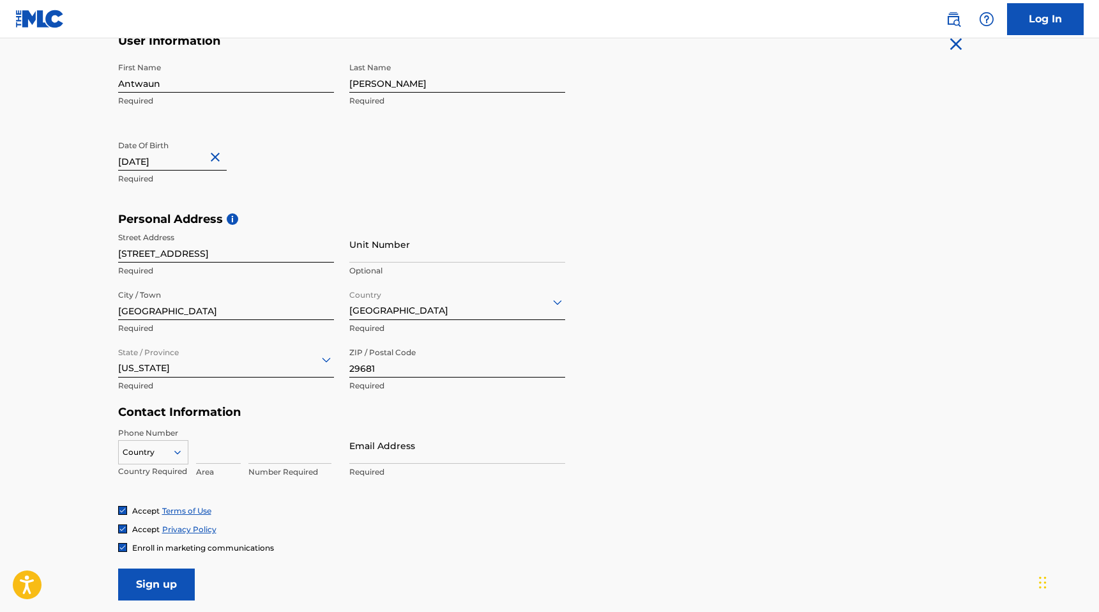
click at [314, 372] on div "South Carolina" at bounding box center [226, 359] width 216 height 31
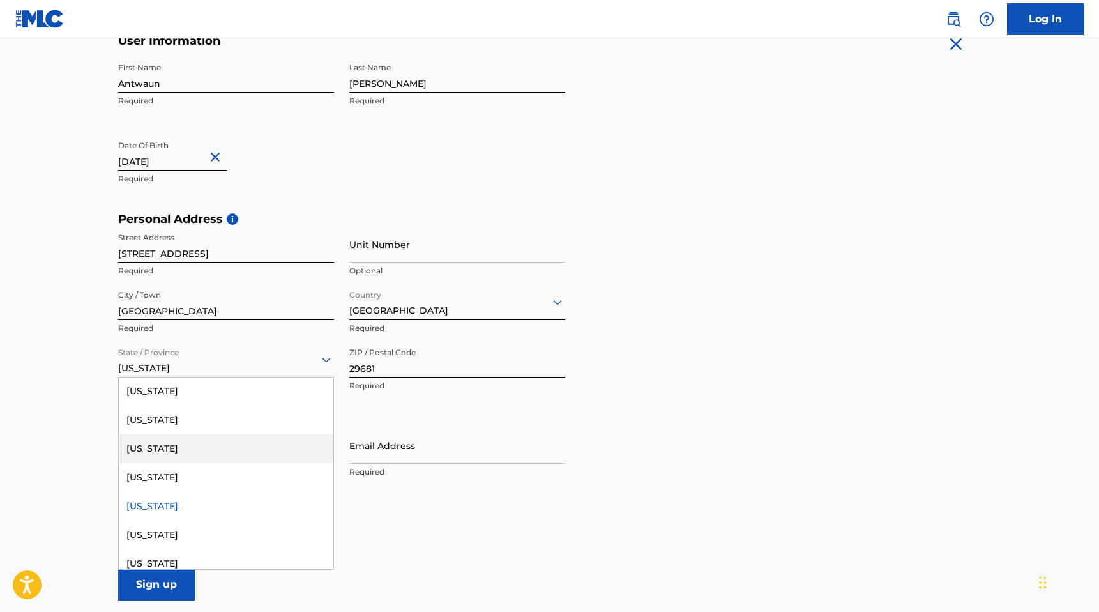
scroll to position [1198, 0]
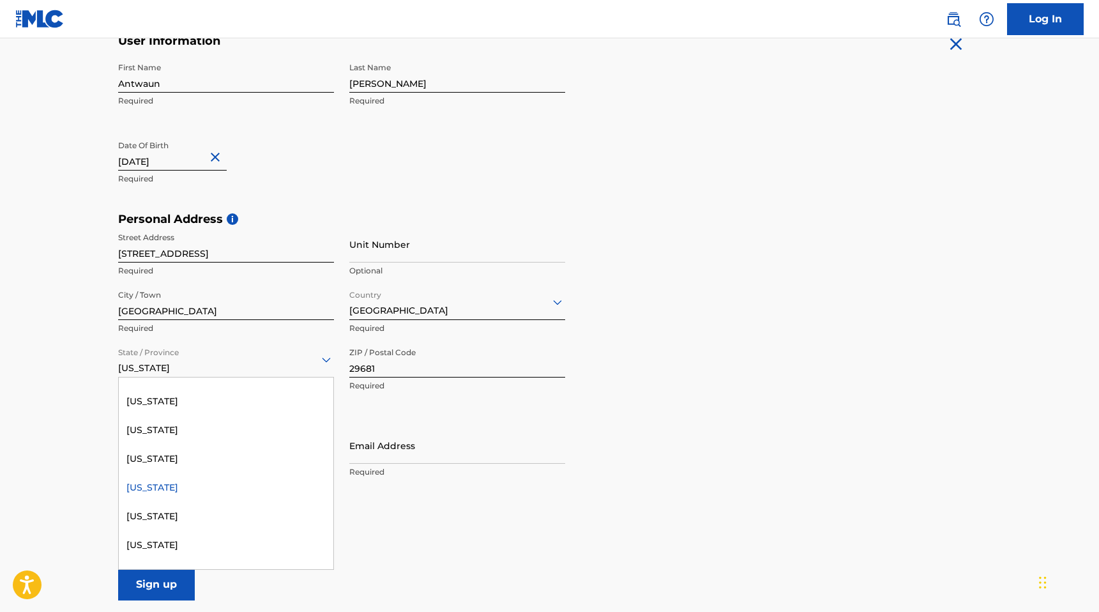
click at [181, 490] on div "South Carolina" at bounding box center [226, 487] width 215 height 29
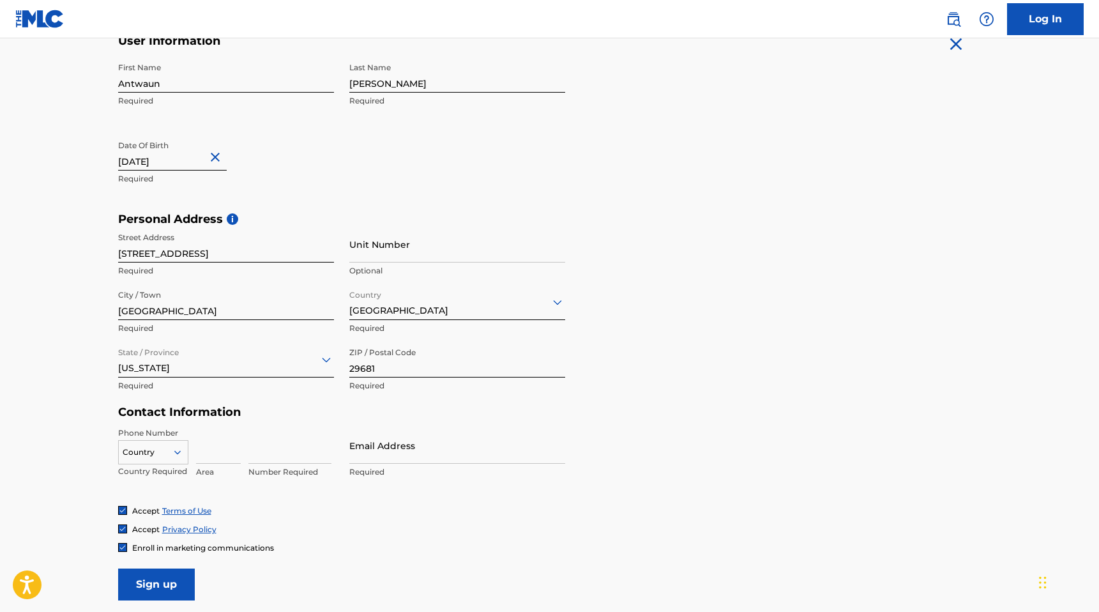
click at [340, 425] on div "Contact Information Phone Number Country Country Required Area Number Required …" at bounding box center [341, 455] width 447 height 100
click at [222, 456] on input at bounding box center [218, 445] width 45 height 36
type input "440"
click at [286, 453] on input at bounding box center [289, 445] width 83 height 36
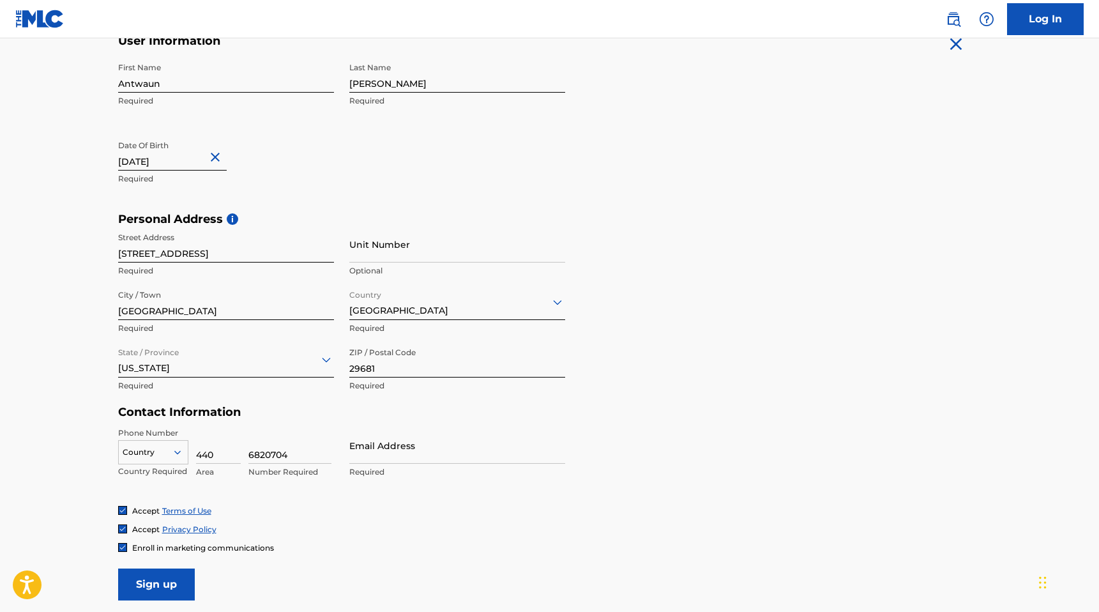
type input "6820704"
click at [395, 455] on input "Email Address" at bounding box center [457, 445] width 216 height 36
type input "mbumusicgroup@gmail.com"
click at [397, 499] on div "Phone Number Country Country Required 440 Area 6820704 Number Required Email Ad…" at bounding box center [341, 466] width 447 height 78
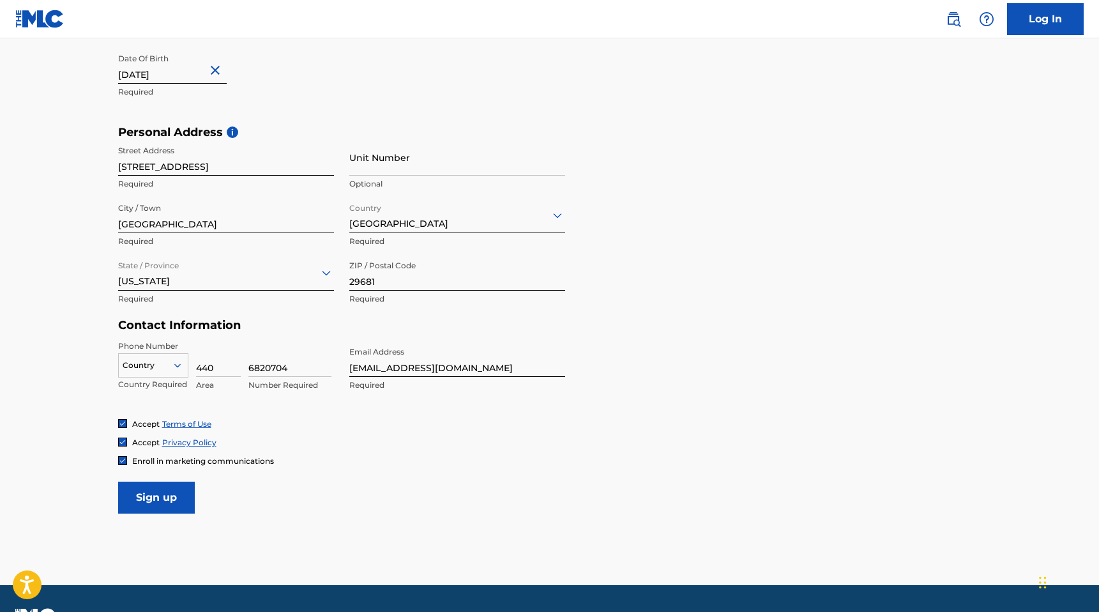
scroll to position [367, 0]
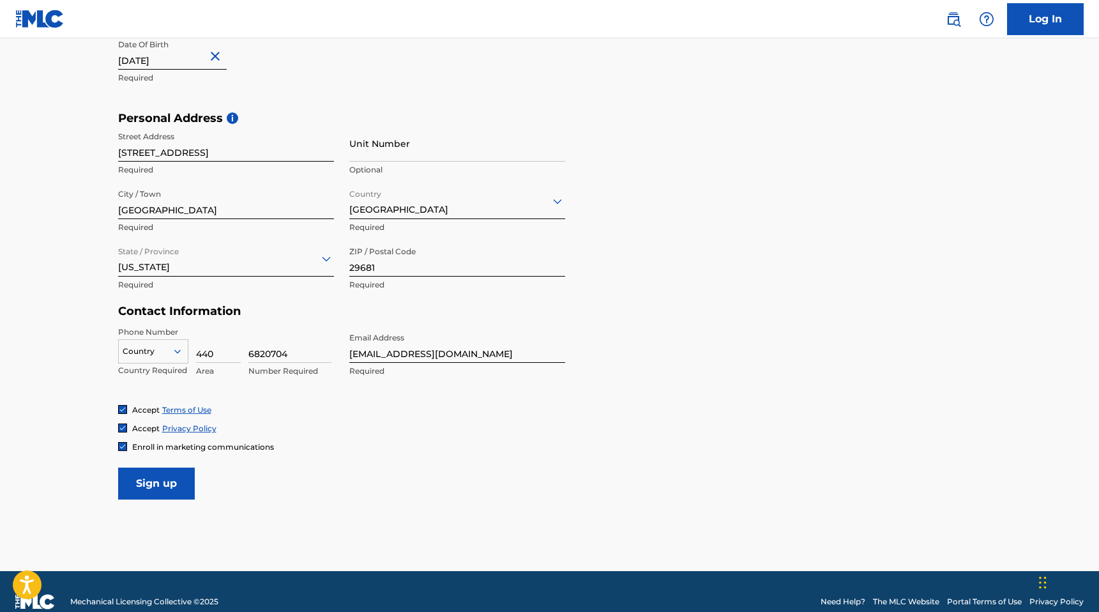
click at [172, 481] on input "Sign up" at bounding box center [156, 484] width 77 height 32
click at [156, 355] on div at bounding box center [153, 351] width 69 height 14
click at [152, 369] on div "US, CA +1" at bounding box center [153, 383] width 69 height 50
click at [164, 487] on input "Sign up" at bounding box center [156, 484] width 77 height 32
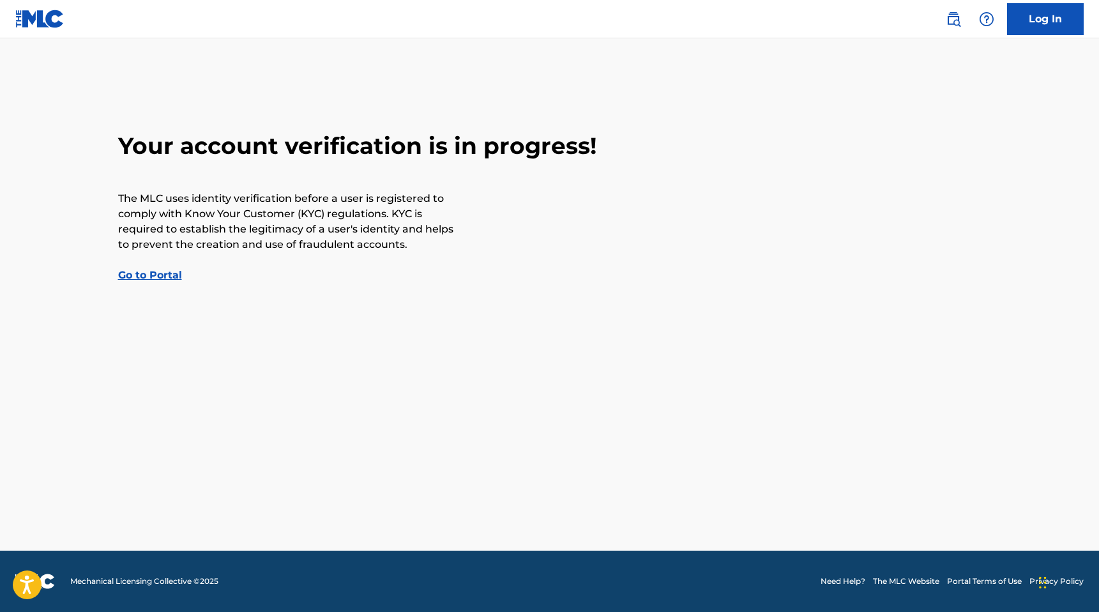
click at [166, 279] on link "Go to Portal" at bounding box center [150, 275] width 64 height 12
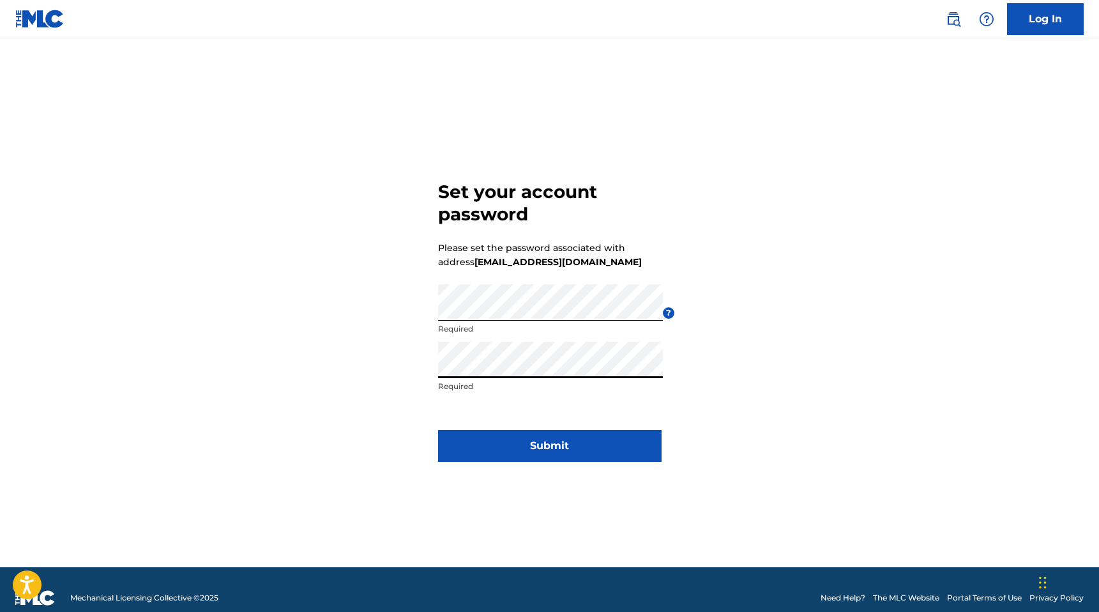
click at [728, 400] on div "Set your account password Please set the password associated with address [EMAI…" at bounding box center [550, 318] width 894 height 497
click at [550, 446] on button "Submit" at bounding box center [550, 446] width 224 height 32
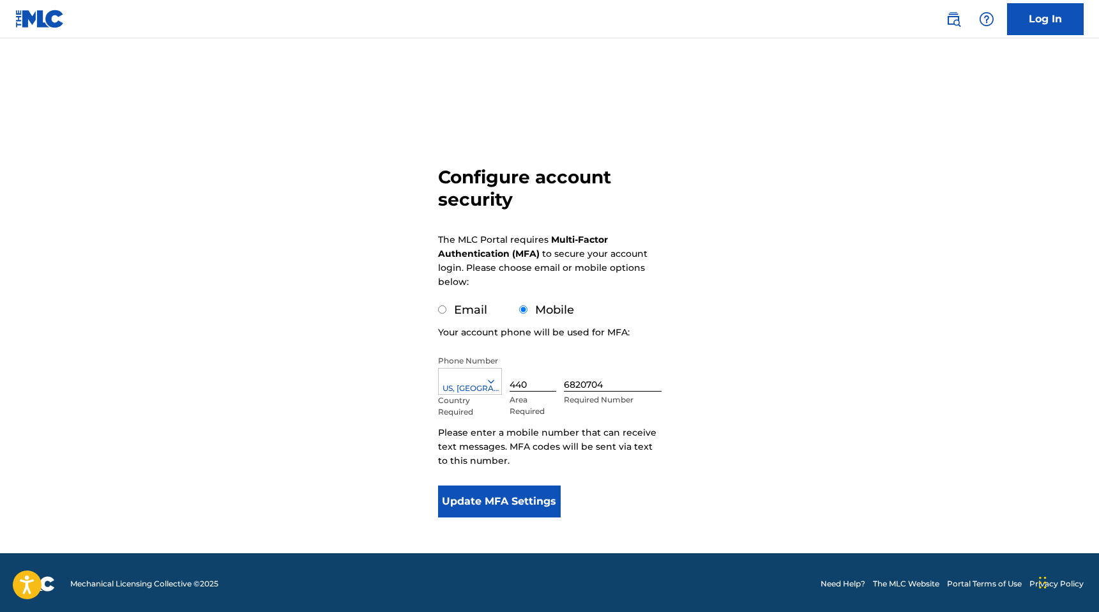
click at [442, 310] on input "Email" at bounding box center [442, 309] width 8 height 8
radio input "true"
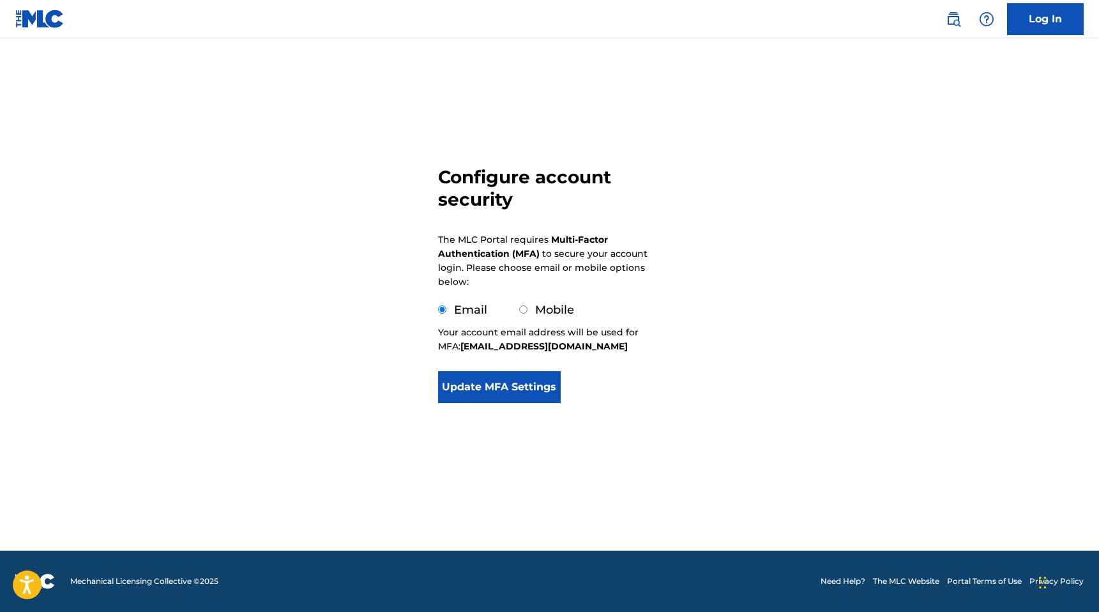
click at [496, 392] on button "Update MFA Settings" at bounding box center [499, 387] width 123 height 32
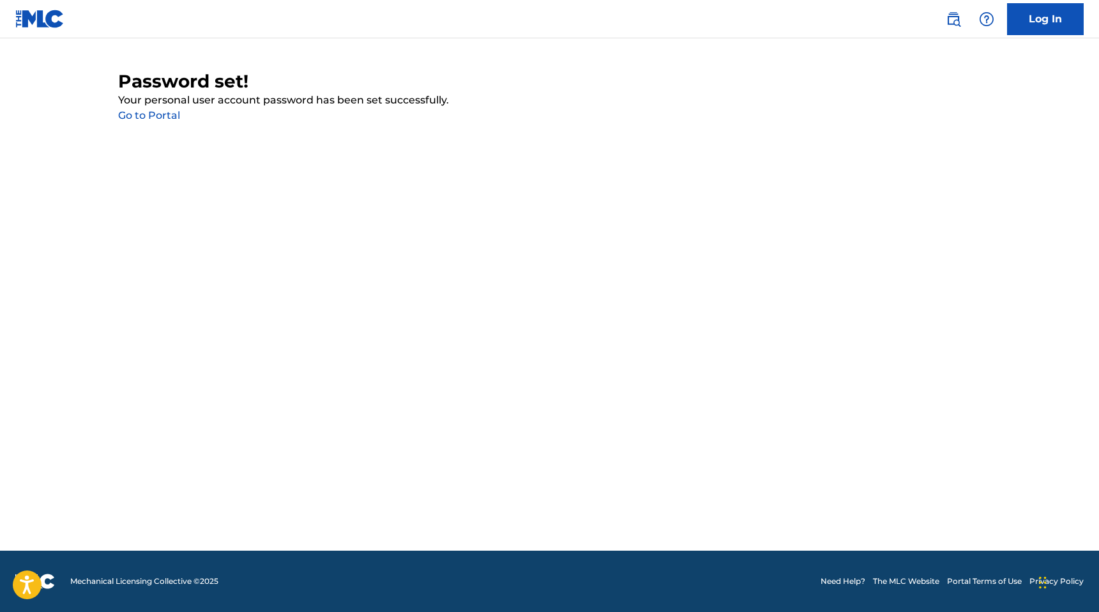
click at [158, 119] on link "Go to Portal" at bounding box center [149, 115] width 62 height 12
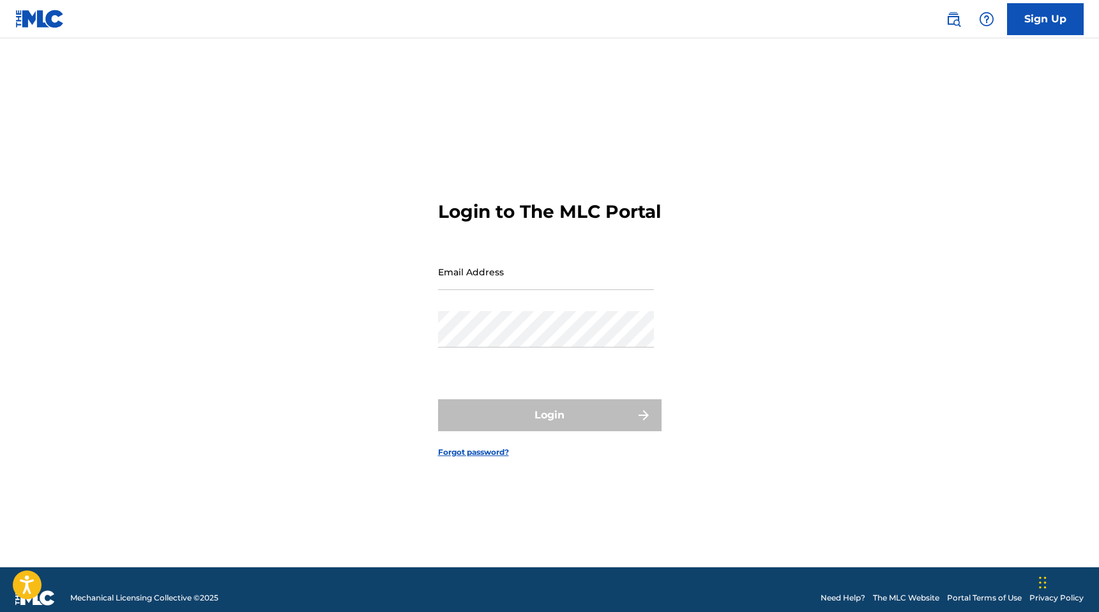
click at [502, 301] on div "Email Address" at bounding box center [546, 282] width 216 height 57
click at [499, 290] on input "Email Address" at bounding box center [546, 272] width 216 height 36
type input "mbumusicgroup@gmail.com"
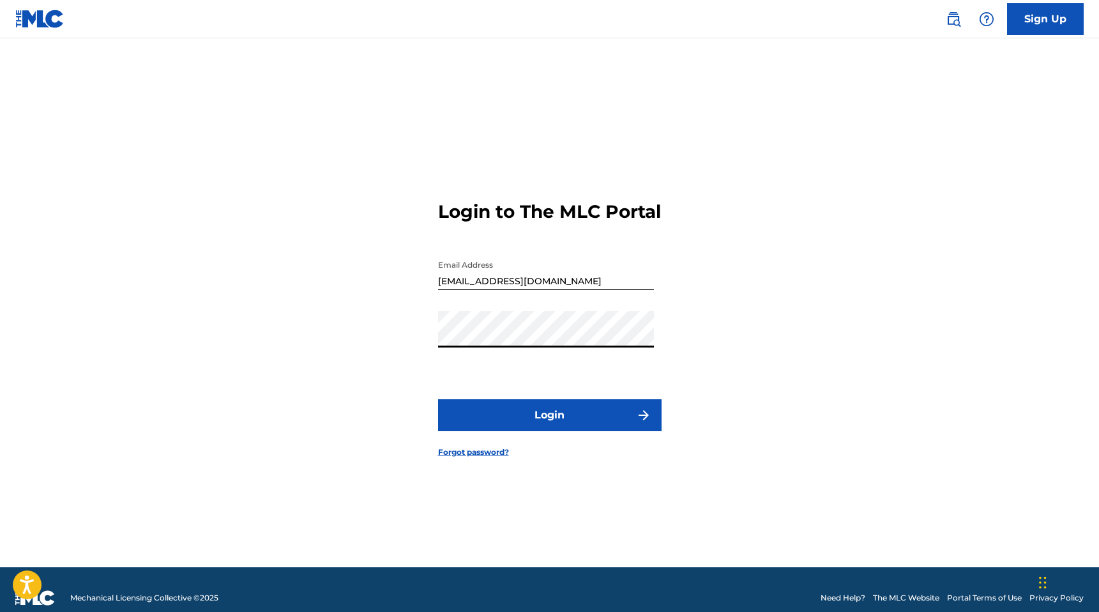
click at [438, 399] on button "Login" at bounding box center [550, 415] width 224 height 32
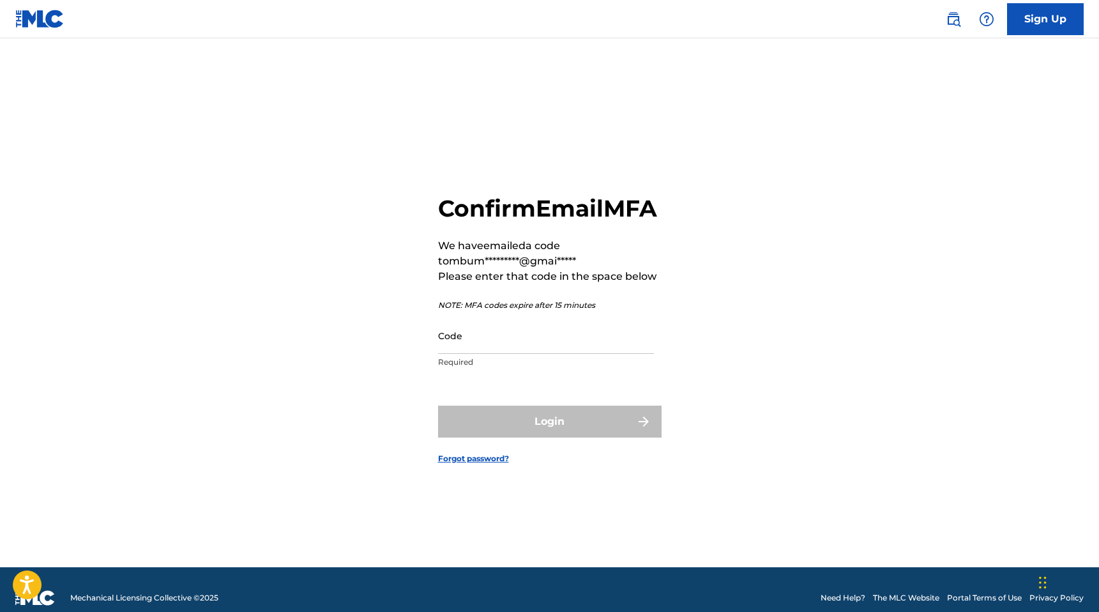
click at [503, 354] on input "Code" at bounding box center [546, 335] width 216 height 36
paste input "782357"
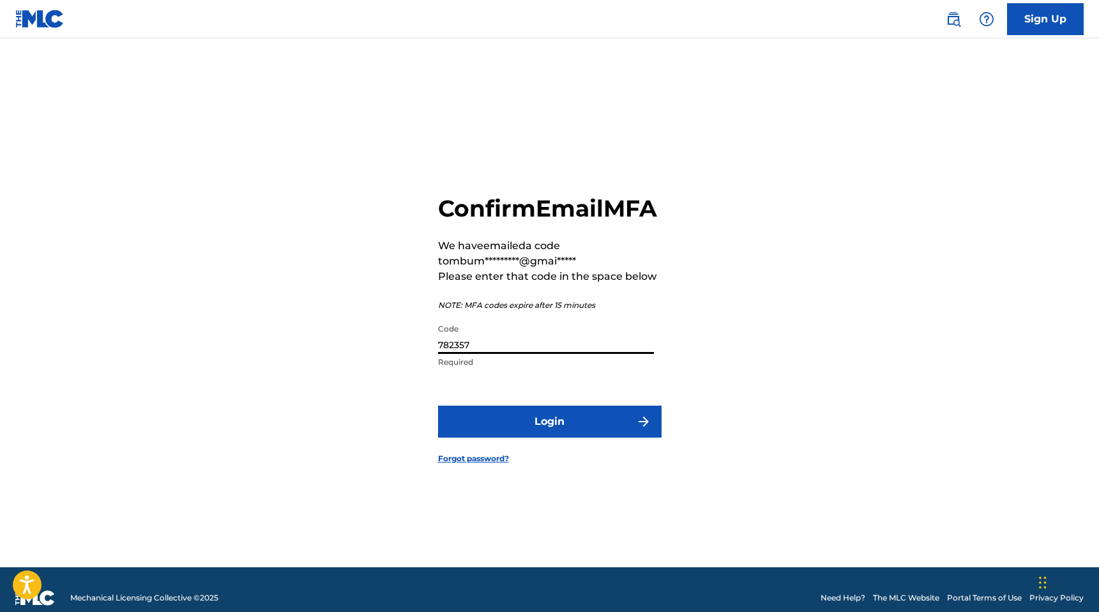
type input "782357"
click at [540, 432] on button "Login" at bounding box center [550, 422] width 224 height 32
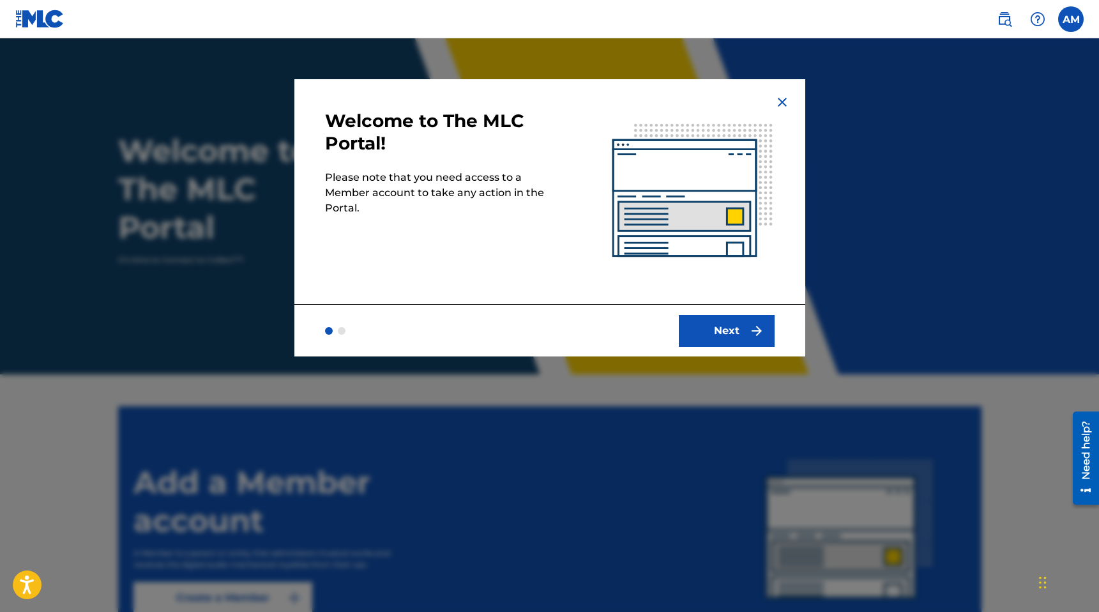
click at [735, 324] on button "Next" at bounding box center [727, 331] width 96 height 32
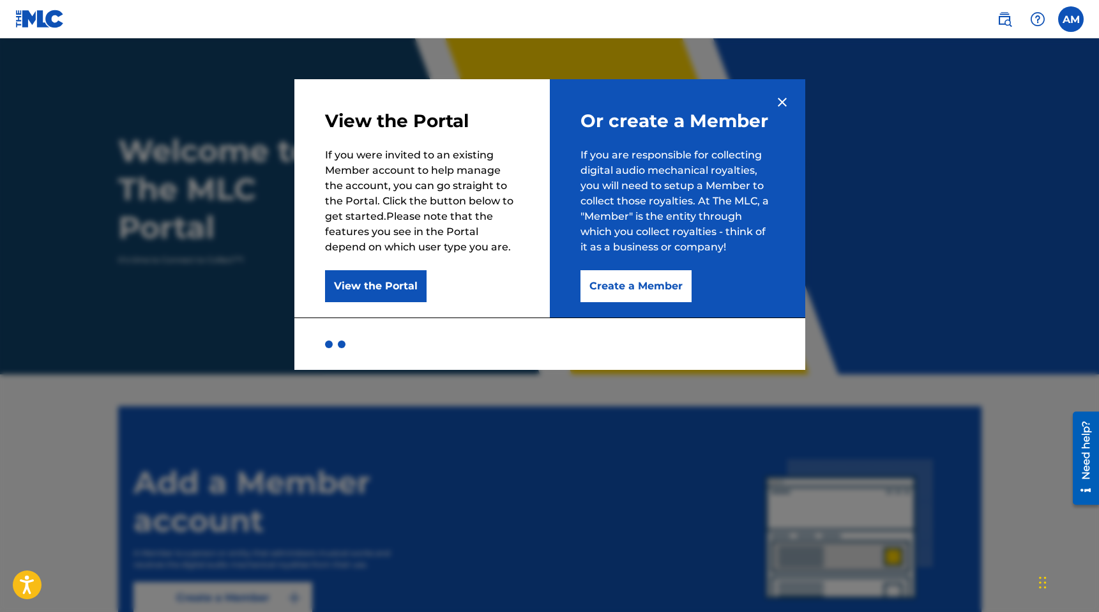
click at [637, 282] on button "Create a Member" at bounding box center [636, 286] width 111 height 32
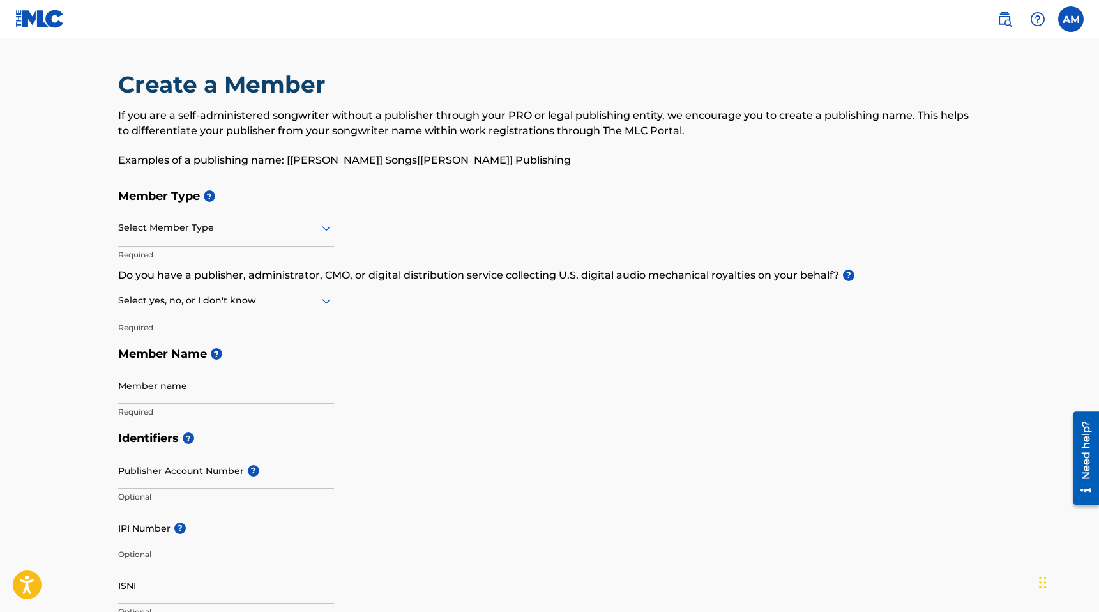
click at [199, 237] on div "Select Member Type" at bounding box center [226, 228] width 216 height 36
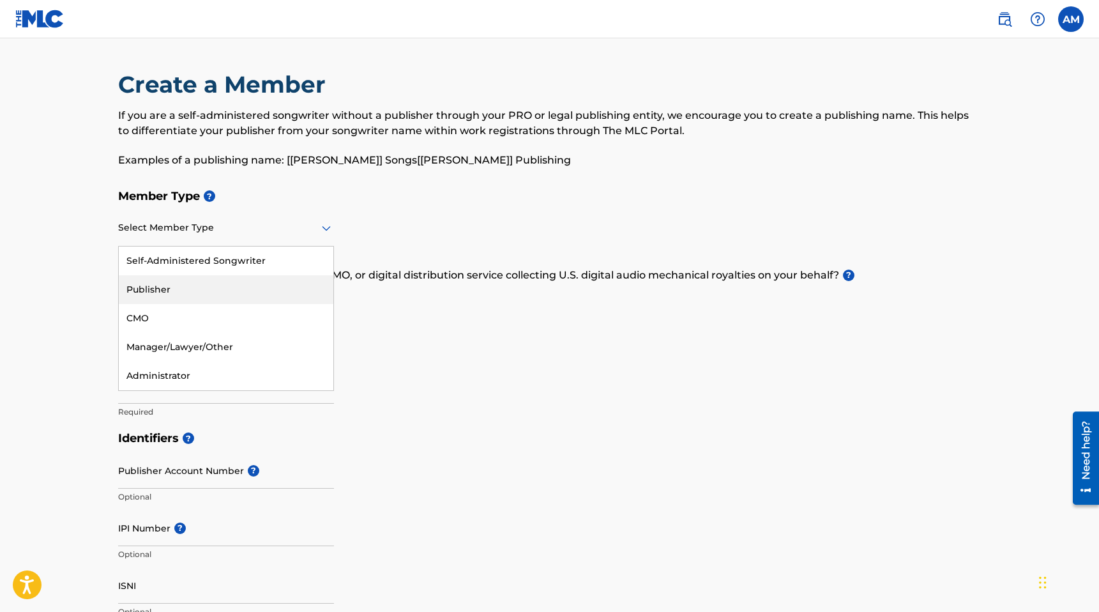
click at [175, 287] on div "Publisher" at bounding box center [226, 289] width 215 height 29
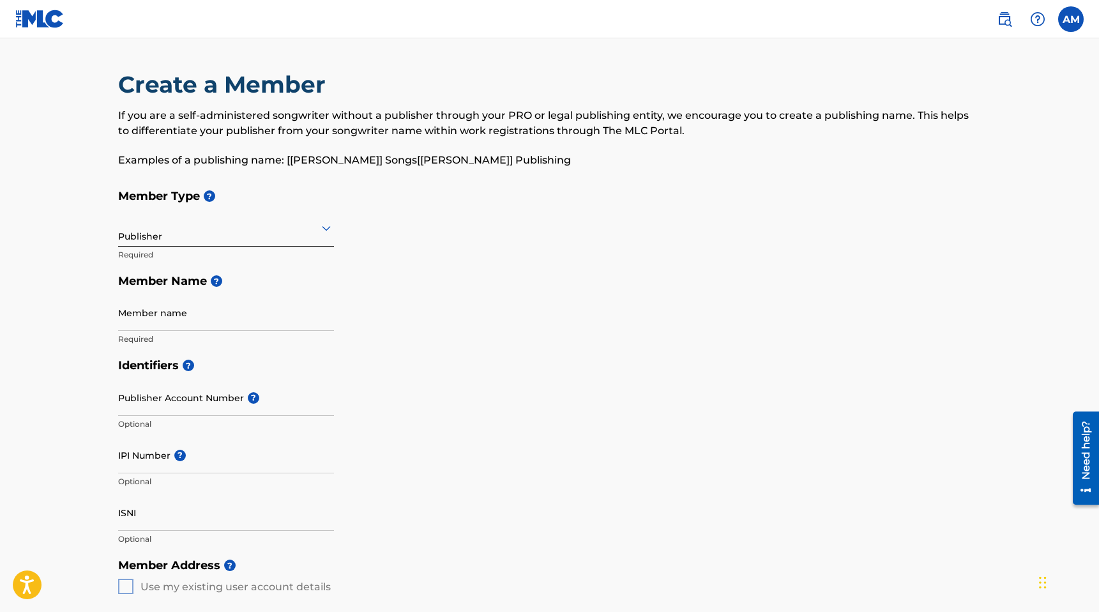
click at [199, 320] on input "Member name" at bounding box center [226, 312] width 216 height 36
type input "Murray Brothers Universal Music Group"
click at [193, 406] on input "Publisher Account Number ?" at bounding box center [226, 397] width 216 height 36
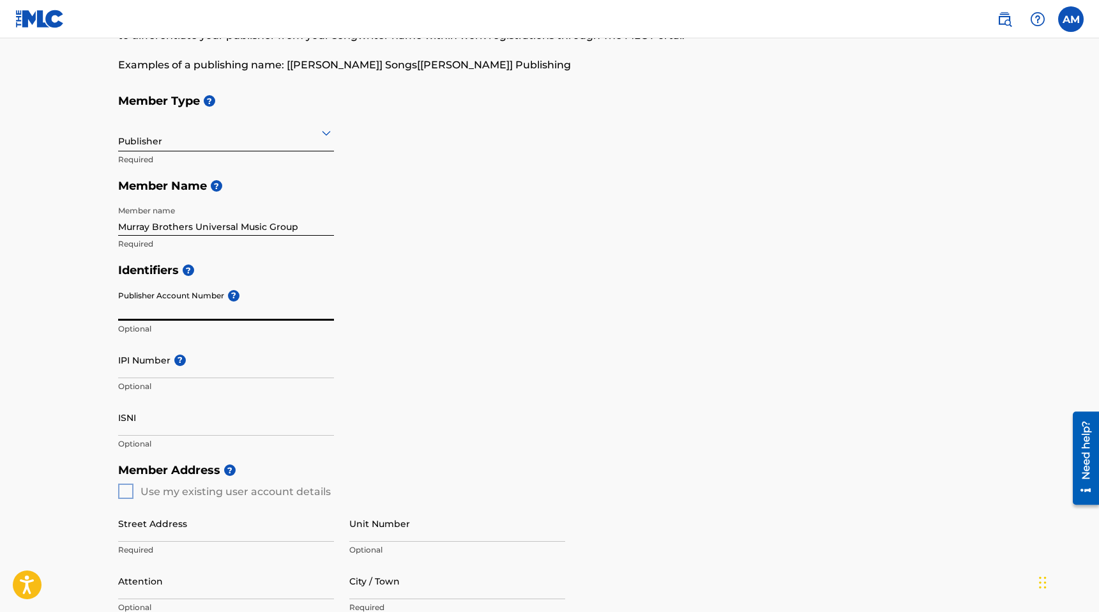
scroll to position [98, 0]
click at [143, 361] on input "IPI Number ?" at bounding box center [226, 357] width 216 height 36
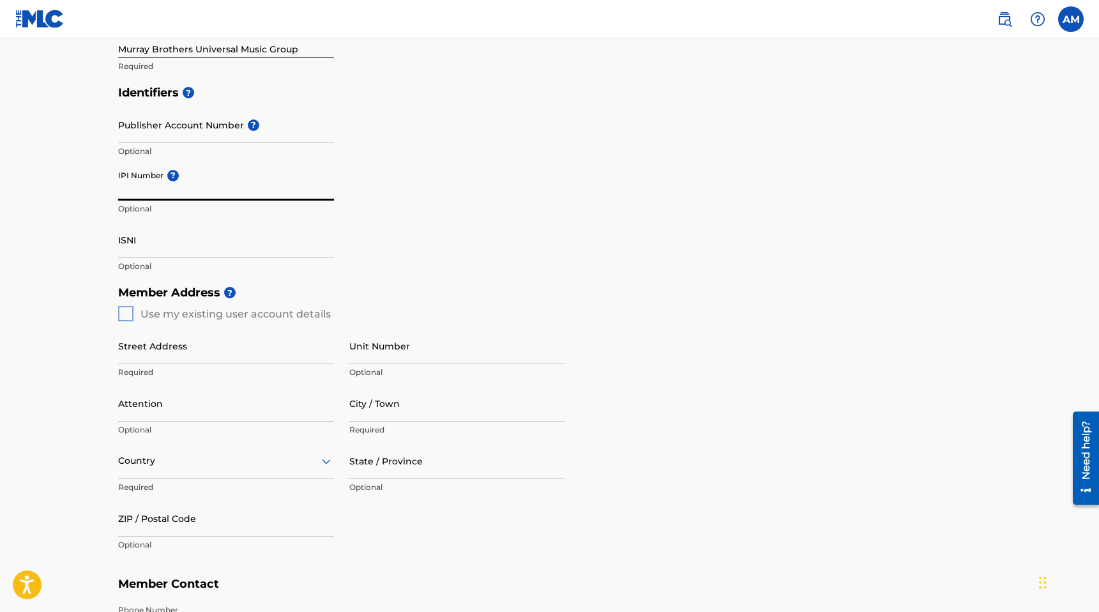
scroll to position [274, 0]
click at [126, 312] on div "Member Address ? Use my existing user account details Street Address Required U…" at bounding box center [550, 424] width 864 height 292
click at [126, 315] on div "Member Address ? Use my existing user account details Street Address Required U…" at bounding box center [550, 424] width 864 height 292
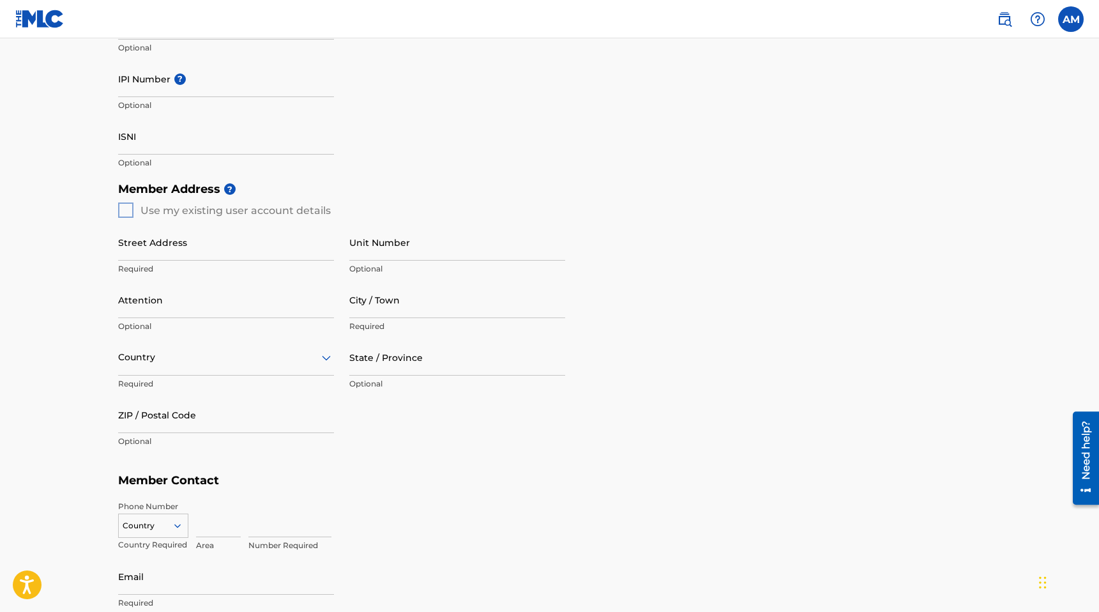
scroll to position [377, 0]
click at [187, 250] on input "Street Address" at bounding box center [226, 241] width 216 height 36
click at [126, 206] on div "Member Address ? Use my existing user account details Street Address Required U…" at bounding box center [550, 320] width 864 height 292
click at [153, 255] on input "Street Address" at bounding box center [226, 241] width 216 height 36
type input "35 N Orchard Farms Ave"
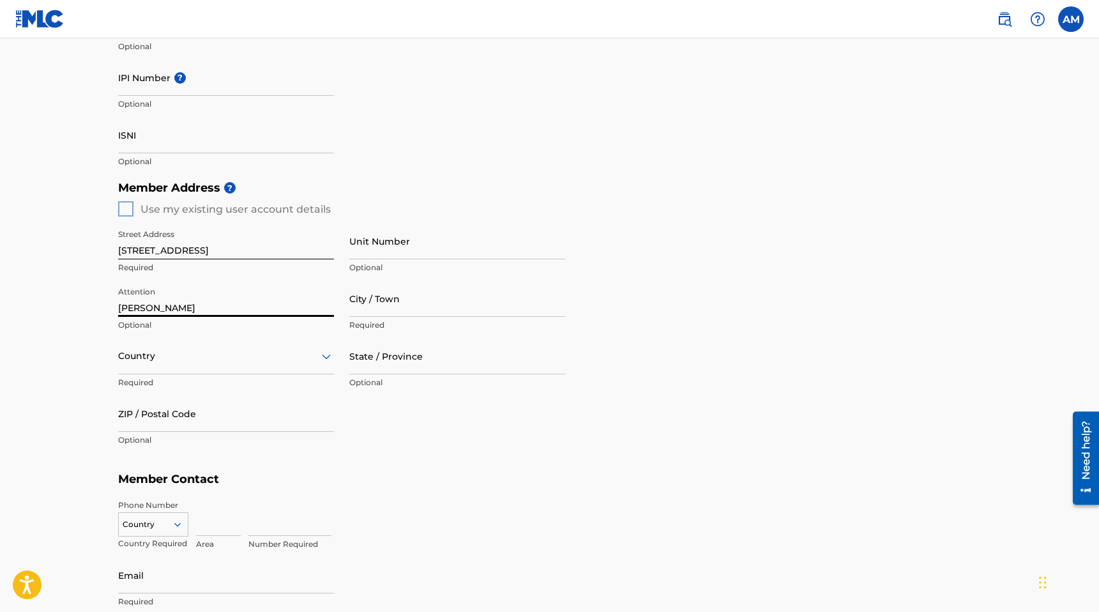
type input "Antwaun Murray"
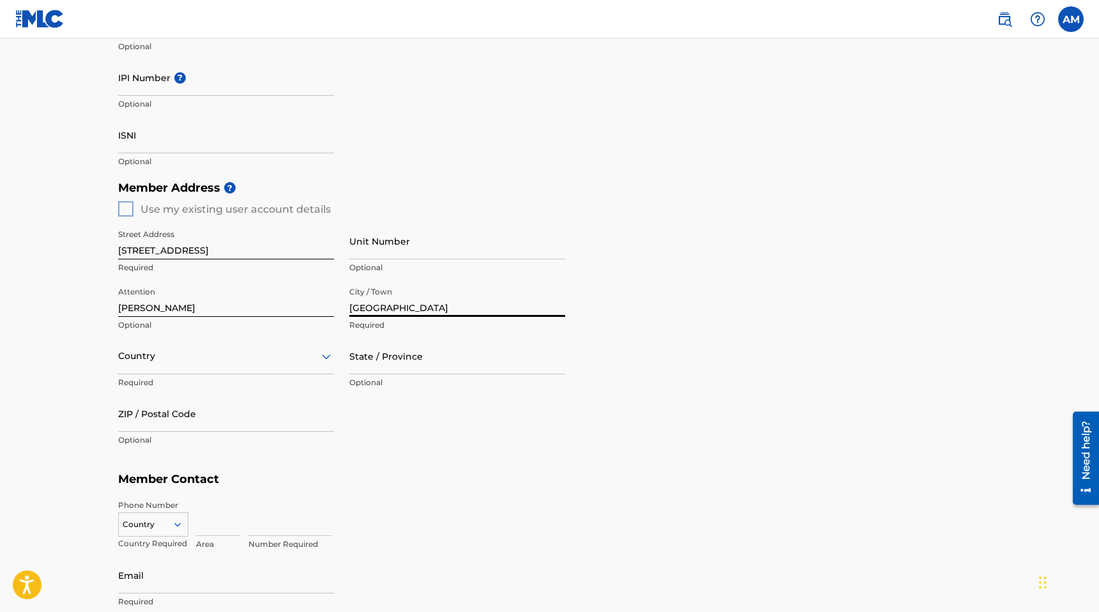
type input "Simpsonville"
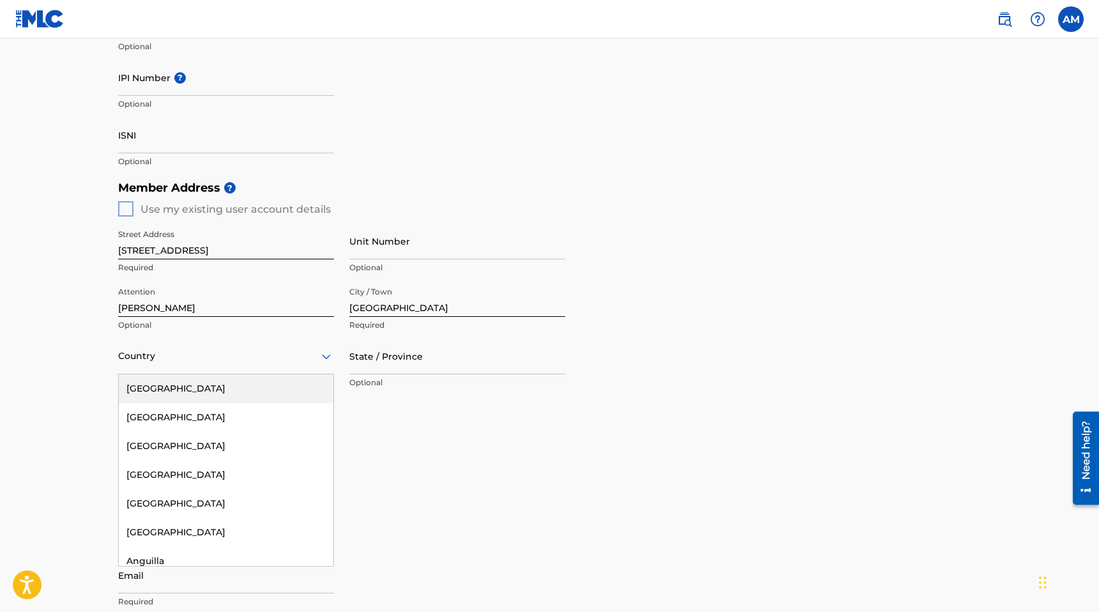
click at [241, 353] on div at bounding box center [226, 356] width 216 height 16
click at [201, 388] on div "United States" at bounding box center [226, 388] width 215 height 29
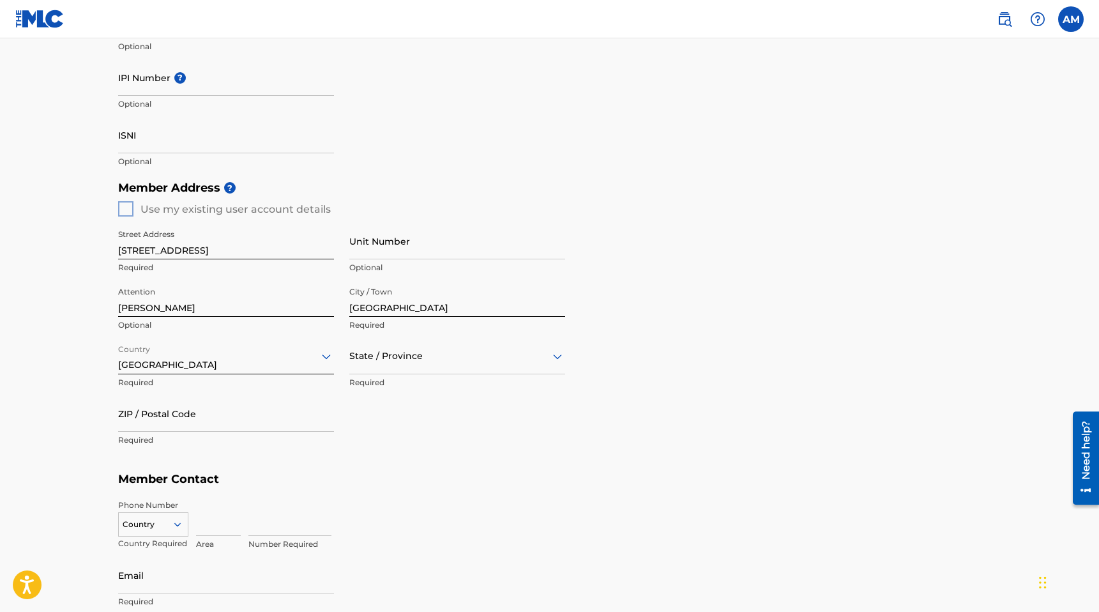
click at [395, 368] on div "State / Province" at bounding box center [457, 356] width 216 height 36
click at [404, 482] on div "South Carolina" at bounding box center [457, 490] width 215 height 29
click at [175, 434] on p "Required" at bounding box center [226, 439] width 216 height 11
click at [174, 425] on input "ZIP / Postal Code" at bounding box center [226, 413] width 216 height 36
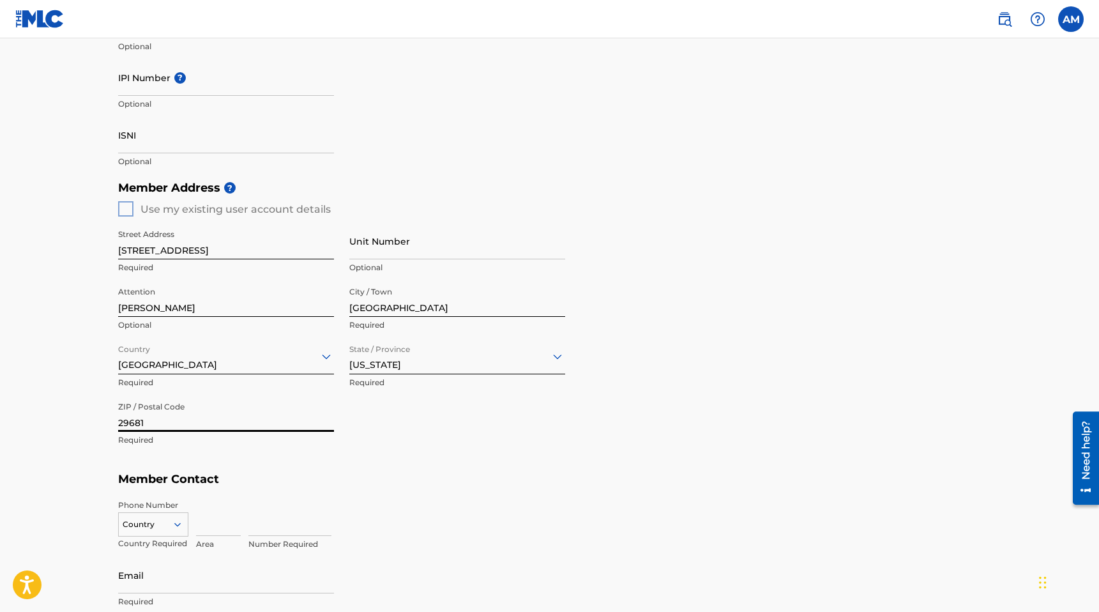
type input "29681"
click at [307, 476] on h5 "Member Contact" at bounding box center [550, 479] width 864 height 27
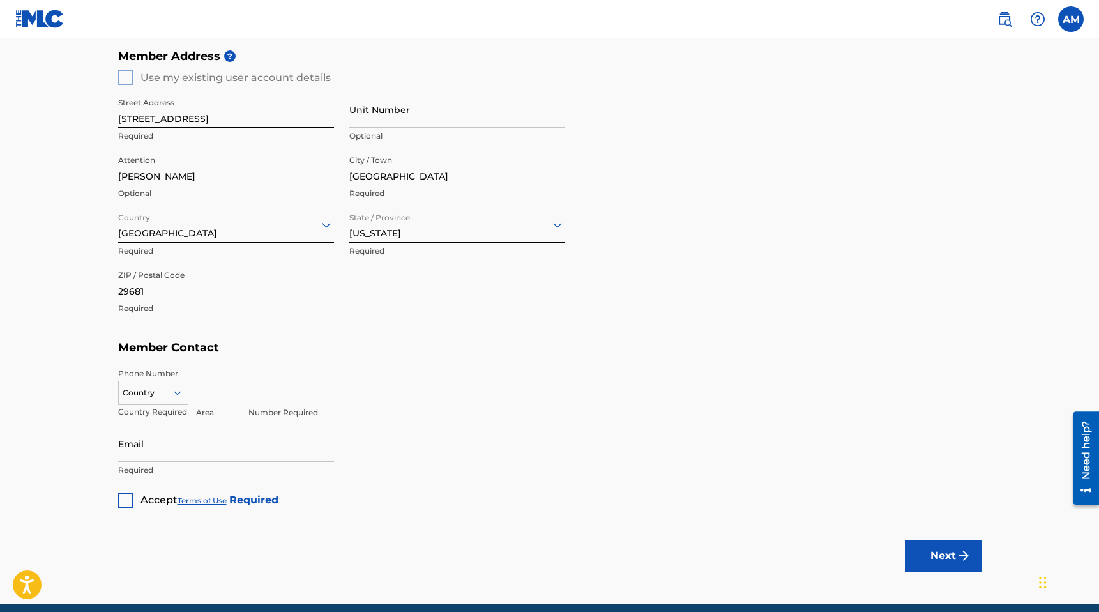
scroll to position [561, 0]
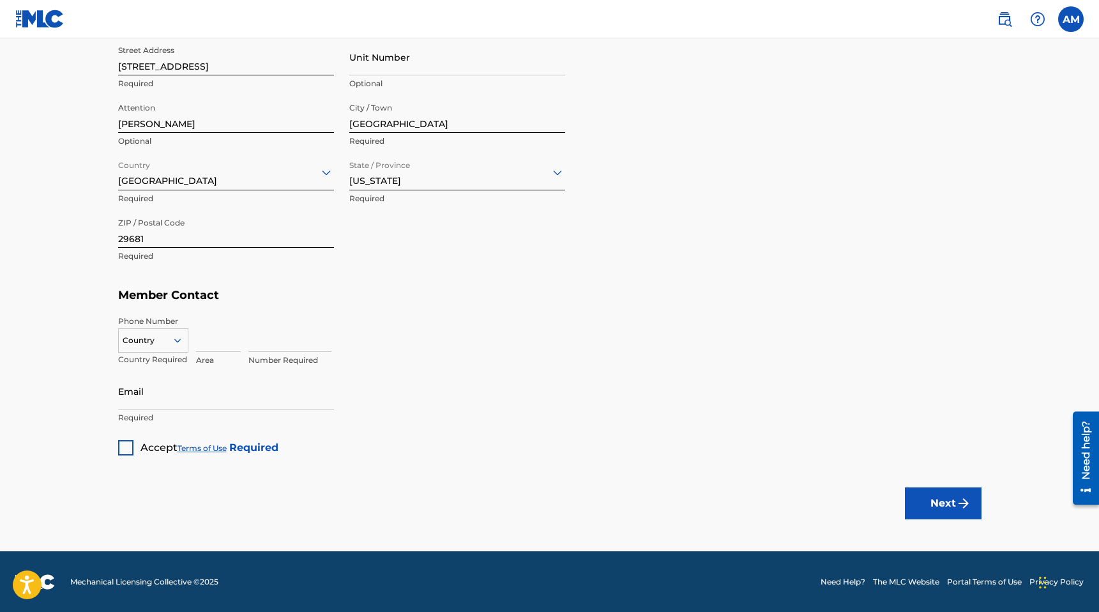
click at [179, 344] on icon at bounding box center [177, 340] width 11 height 11
click at [165, 366] on div "US, CA +1" at bounding box center [153, 372] width 69 height 50
click at [222, 344] on input at bounding box center [218, 334] width 45 height 36
type input "440"
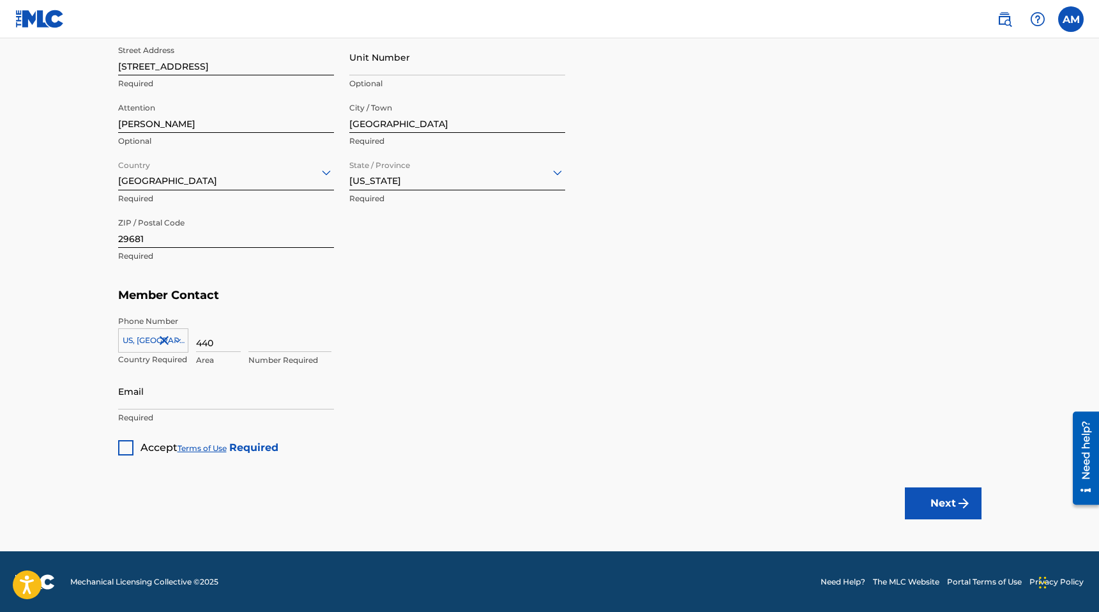
click at [296, 346] on input at bounding box center [289, 334] width 83 height 36
type input "6820704"
click at [188, 400] on input "Email" at bounding box center [226, 391] width 216 height 36
type input "mbumusicgroup@gmail.com"
click at [400, 438] on div "Member Type ? Publisher Required Member Name ? Member name Murray Brothers Univ…" at bounding box center [550, 38] width 864 height 834
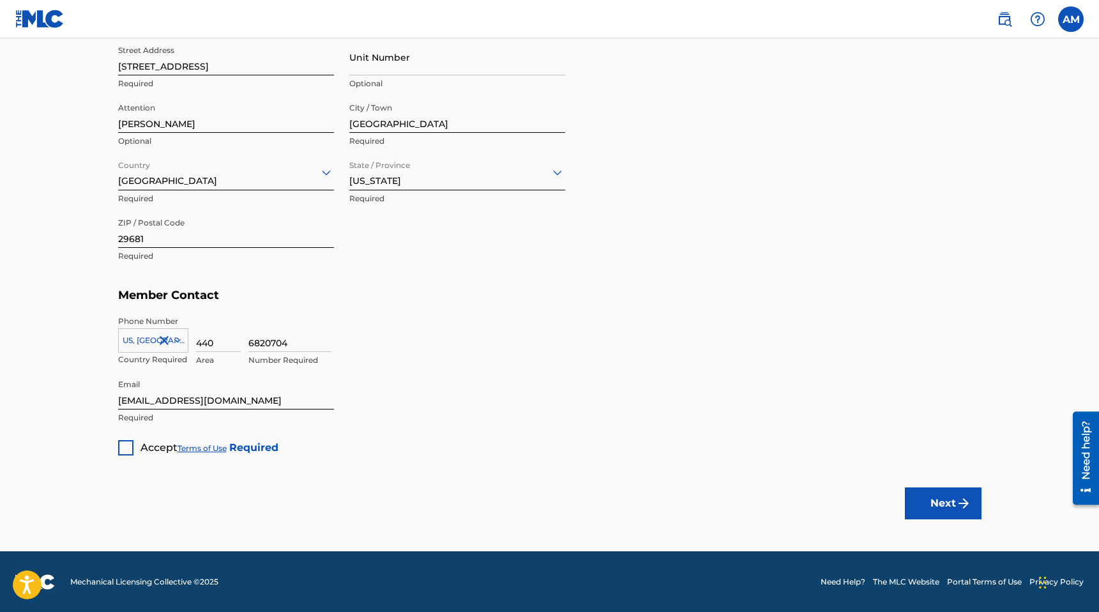
click at [123, 450] on div at bounding box center [125, 447] width 15 height 15
click at [934, 503] on button "Next" at bounding box center [943, 503] width 77 height 32
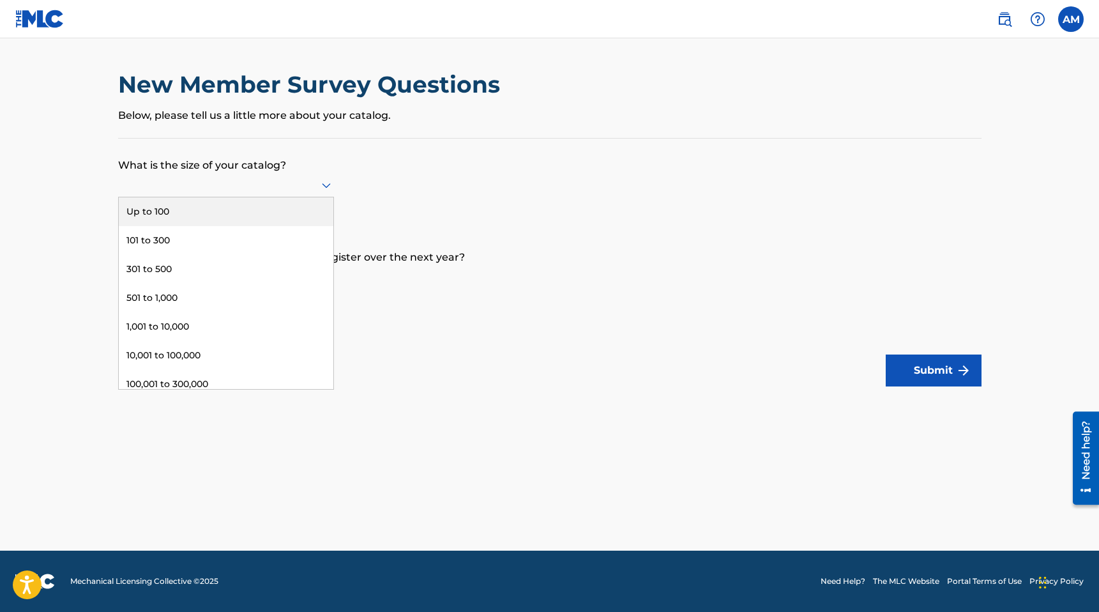
click at [195, 192] on div at bounding box center [226, 185] width 216 height 16
click at [182, 215] on div "Up to 100" at bounding box center [226, 211] width 215 height 29
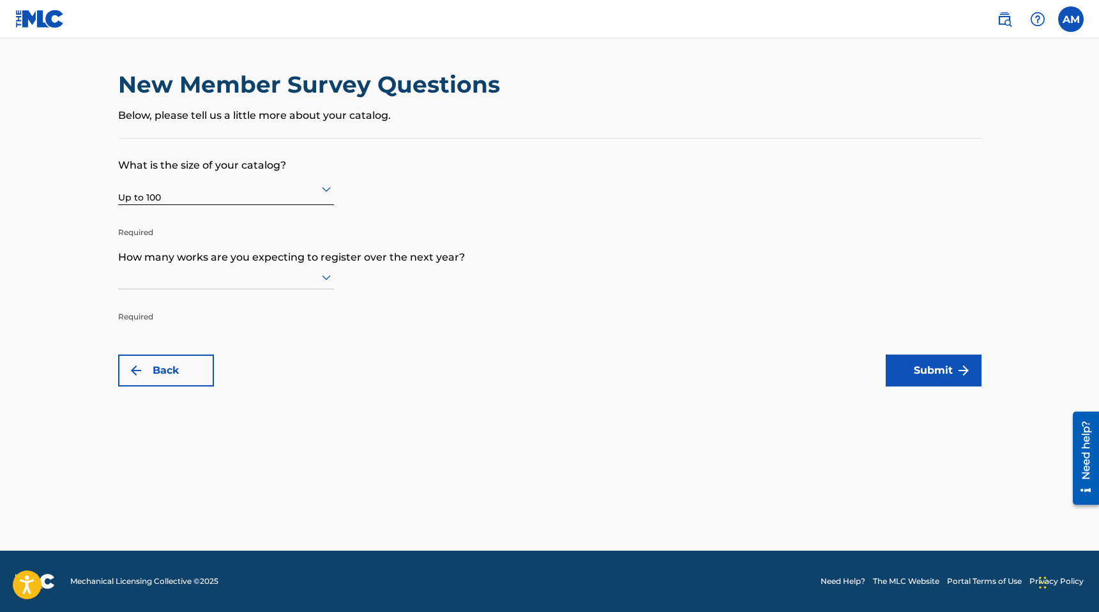
click at [301, 277] on div at bounding box center [226, 277] width 216 height 16
click at [251, 303] on div "Up to 100" at bounding box center [226, 303] width 215 height 29
click at [938, 369] on button "Submit" at bounding box center [934, 370] width 96 height 32
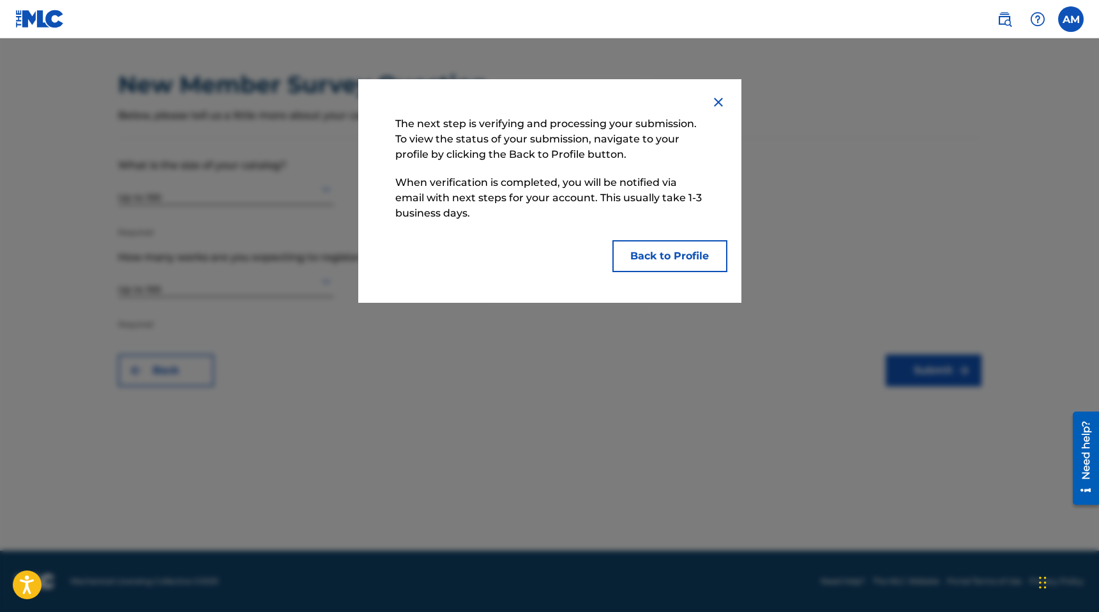
click at [653, 257] on button "Back to Profile" at bounding box center [670, 256] width 115 height 32
